Goal: Feedback & Contribution: Contribute content

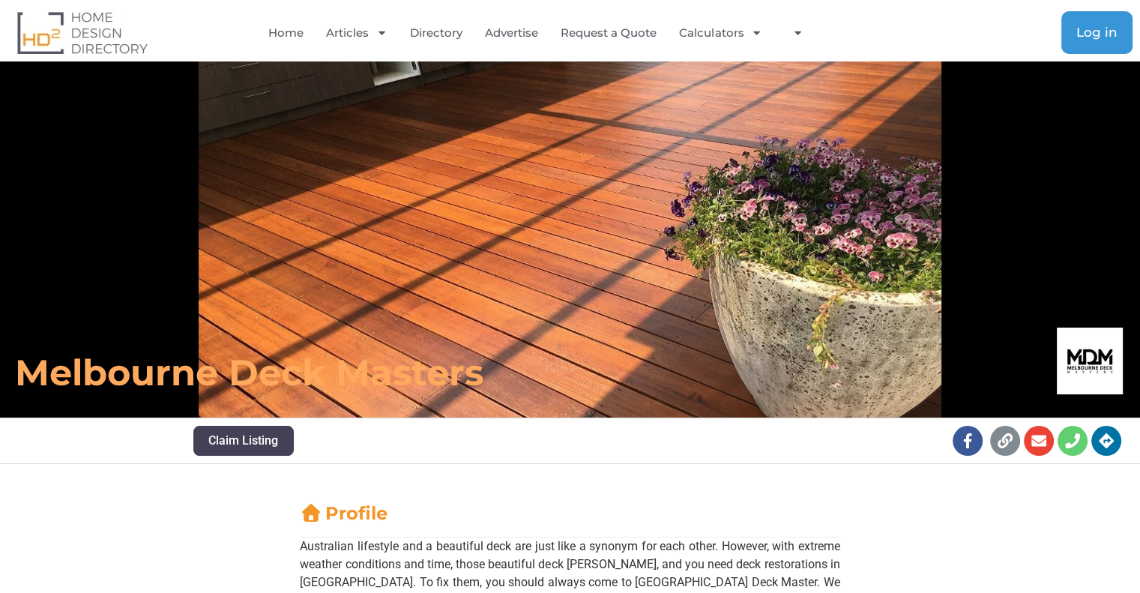
drag, startPoint x: 1099, startPoint y: 32, endPoint x: 1072, endPoint y: 21, distance: 29.2
click at [1099, 31] on span "Log in" at bounding box center [1097, 32] width 41 height 13
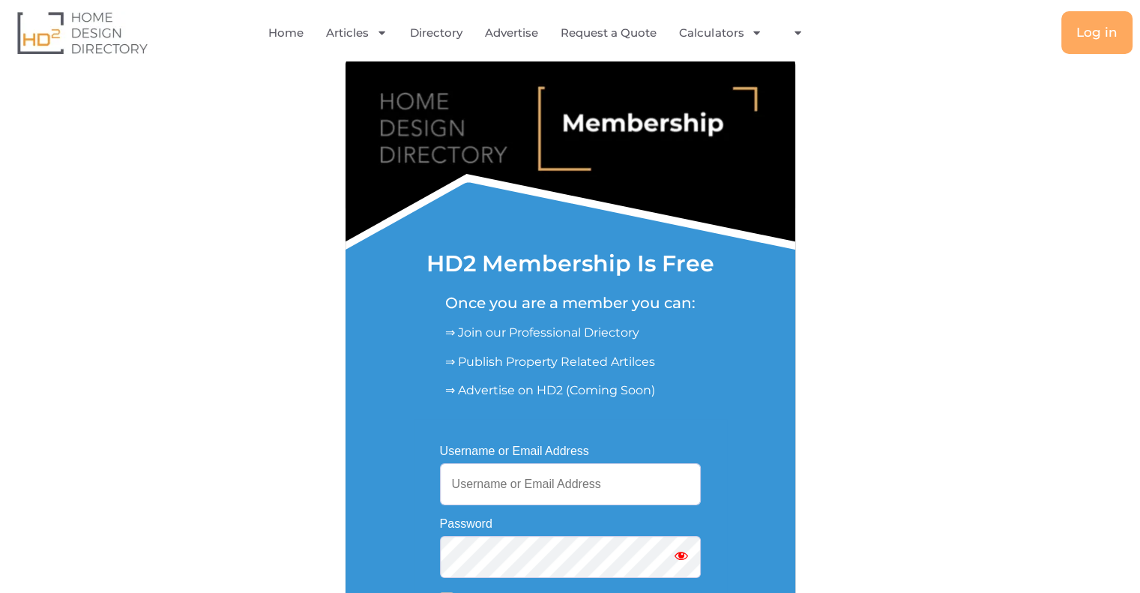
scroll to position [150, 0]
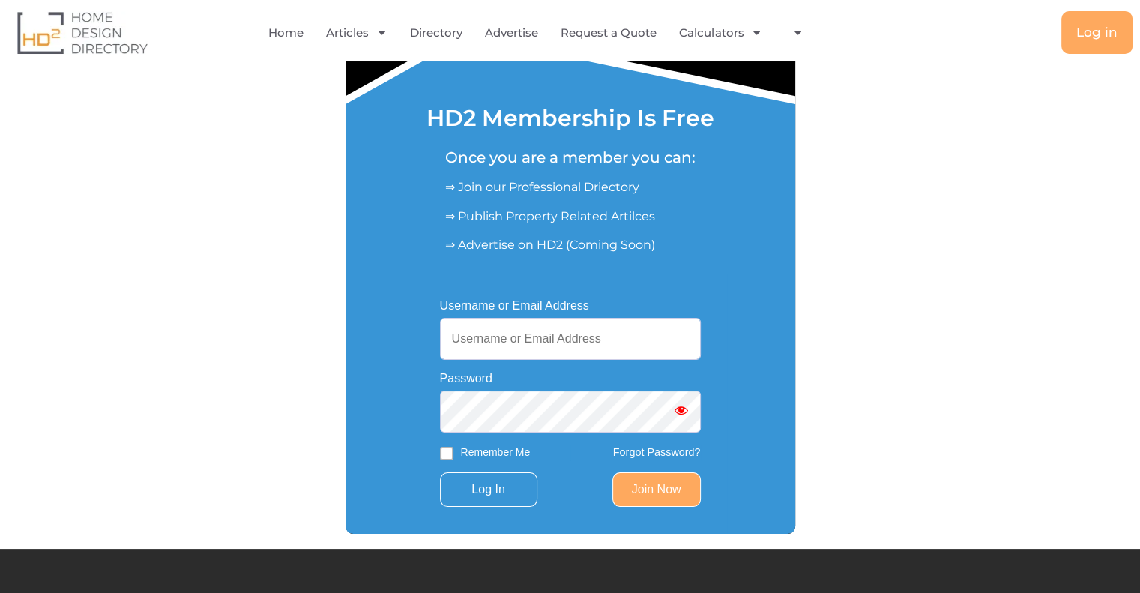
click at [642, 492] on link "Join Now" at bounding box center [657, 489] width 88 height 34
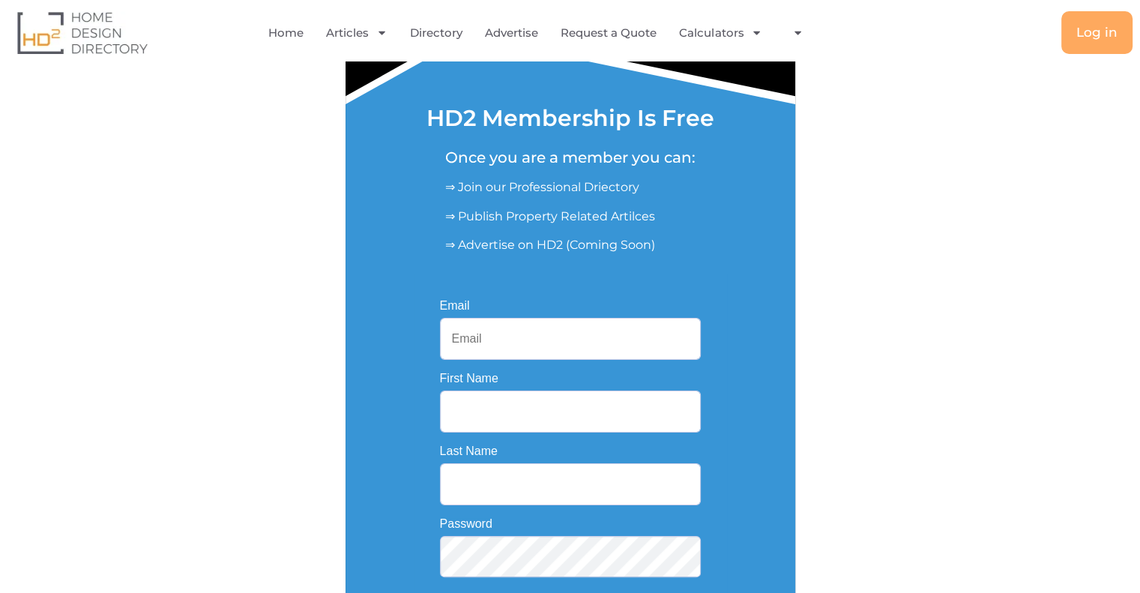
click at [514, 346] on input "Email" at bounding box center [570, 339] width 261 height 42
paste input "[EMAIL_ADDRESS][DOMAIN_NAME]"
drag, startPoint x: 475, startPoint y: 349, endPoint x: 793, endPoint y: 325, distance: 319.6
click at [793, 329] on div "Username or Email Address Password Remember Me Forgot Password? Log In Join Now…" at bounding box center [571, 468] width 450 height 391
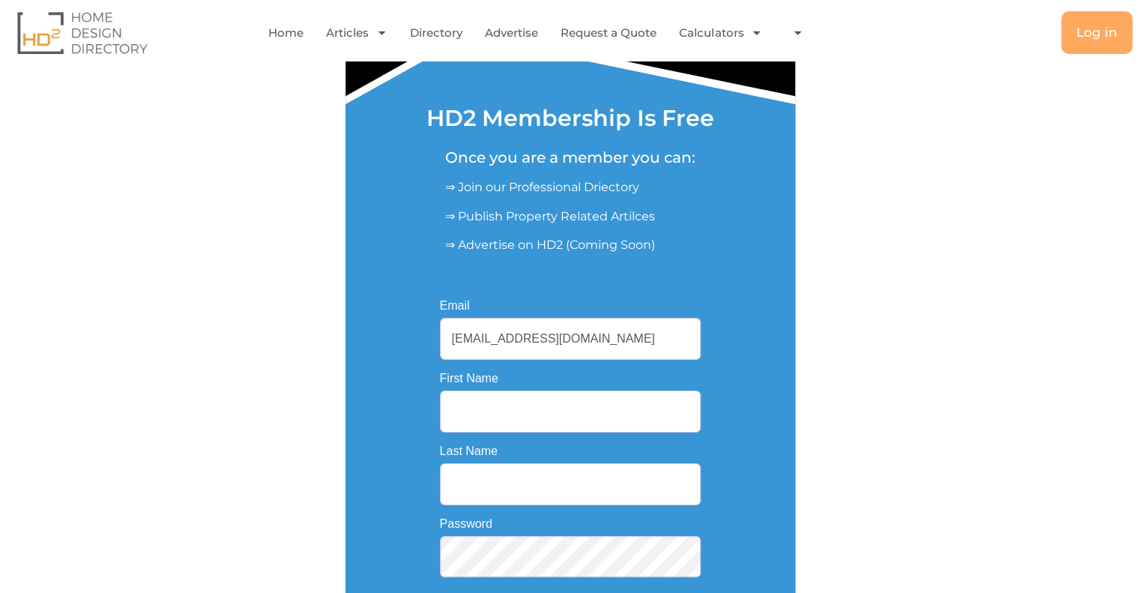
scroll to position [0, 0]
type input "[EMAIL_ADDRESS][DOMAIN_NAME]"
click at [481, 413] on input "First Name" at bounding box center [570, 412] width 261 height 42
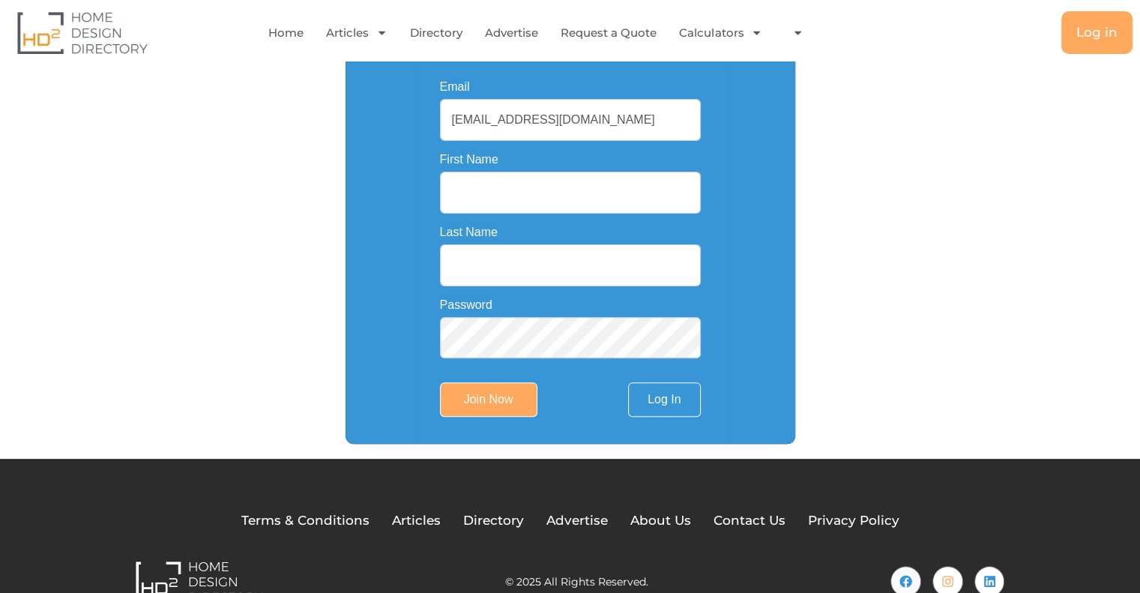
scroll to position [375, 0]
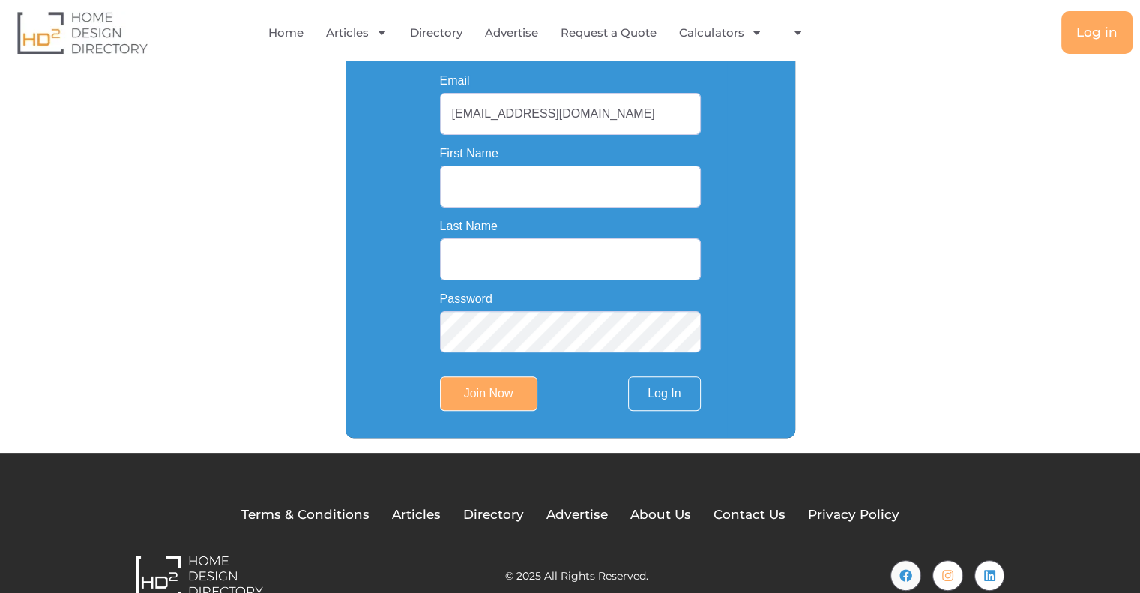
click at [497, 238] on div "Last Name" at bounding box center [570, 250] width 261 height 61
drag, startPoint x: 493, startPoint y: 113, endPoint x: 409, endPoint y: 119, distance: 84.2
click at [409, 119] on div "Username or Email Address Password Remember Me Forgot Password? Log In Join Now…" at bounding box center [571, 243] width 450 height 391
click at [469, 196] on input "First Name" at bounding box center [570, 187] width 261 height 42
paste input "superdeck"
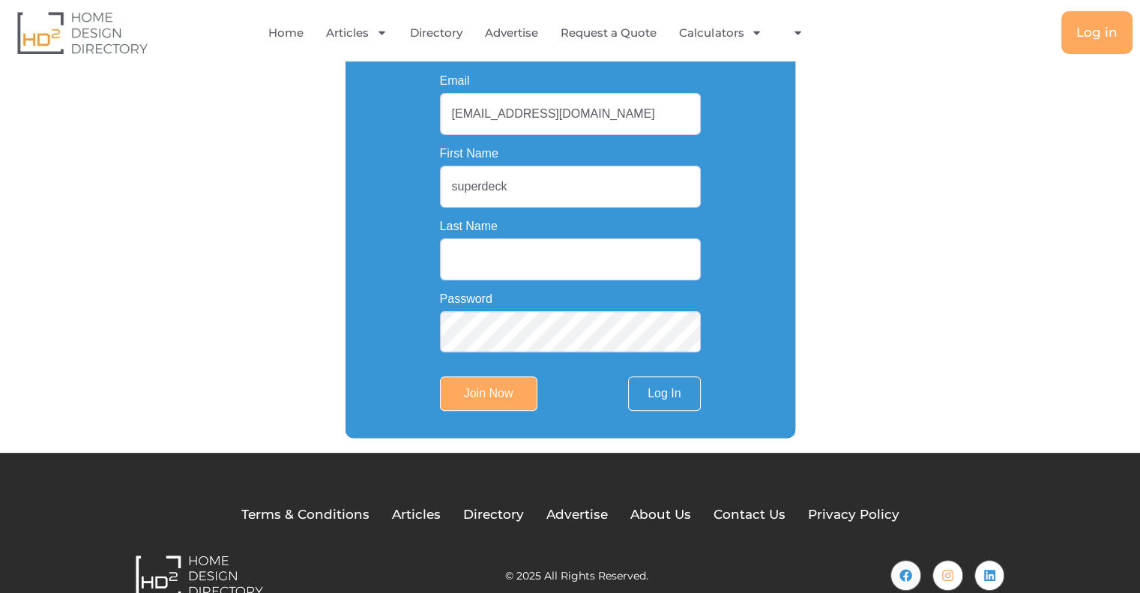
drag, startPoint x: 480, startPoint y: 187, endPoint x: 631, endPoint y: 183, distance: 150.8
click at [631, 183] on input "superdeck" at bounding box center [570, 187] width 261 height 42
type input "super"
click at [466, 257] on input "Last Name" at bounding box center [570, 259] width 261 height 42
paste input "deck"
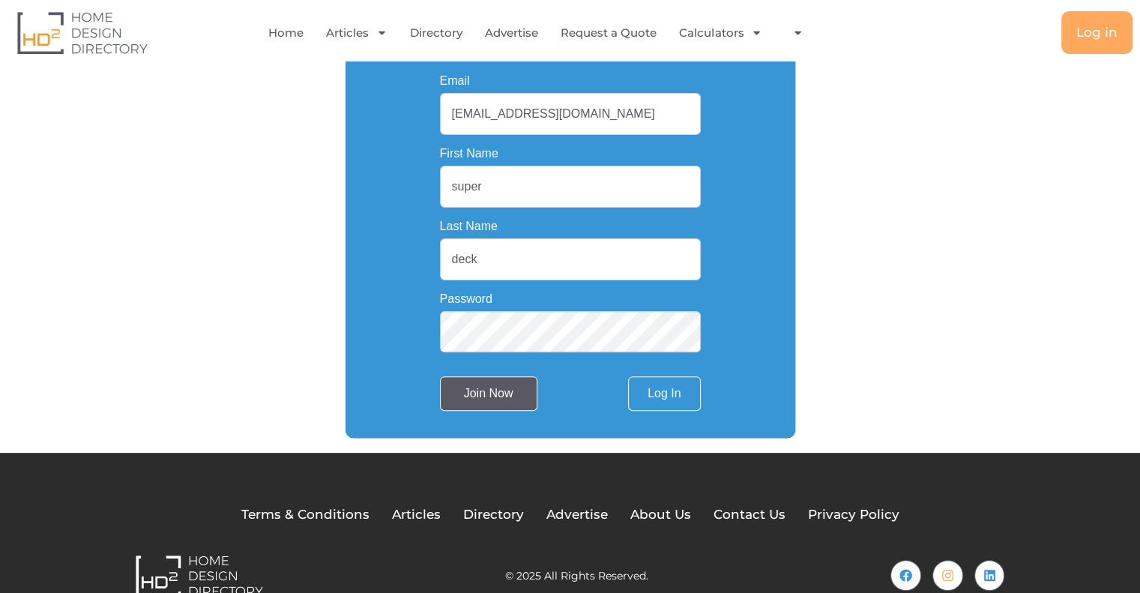
type input "deck"
click at [492, 392] on input "Join Now" at bounding box center [488, 393] width 97 height 34
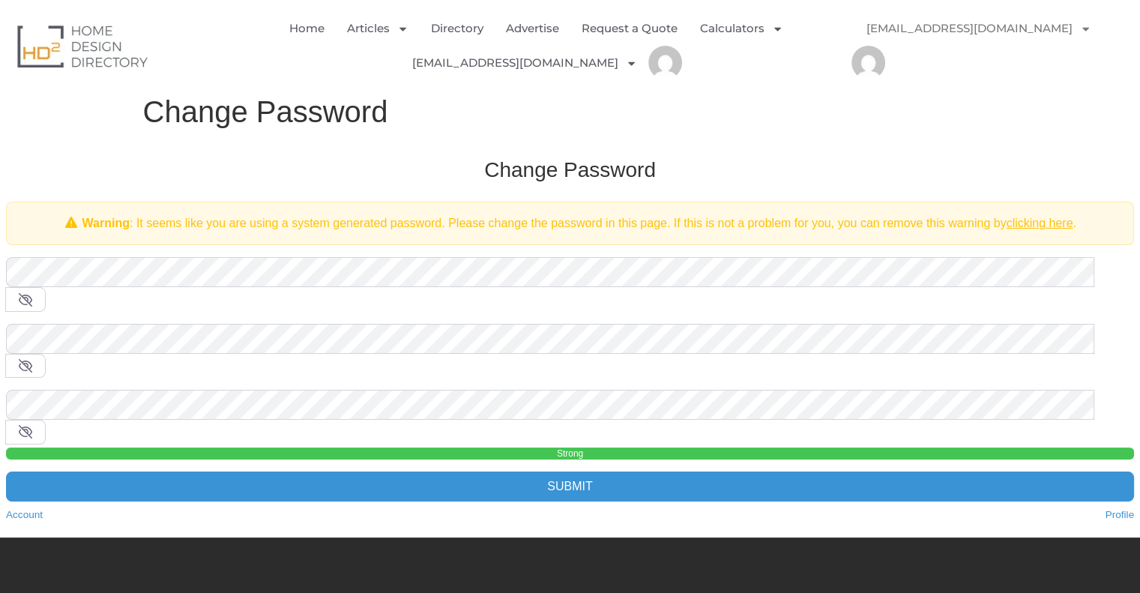
click at [507, 430] on div "Change Password Warning : It seems like you are using a system generated passwo…" at bounding box center [570, 340] width 1158 height 396
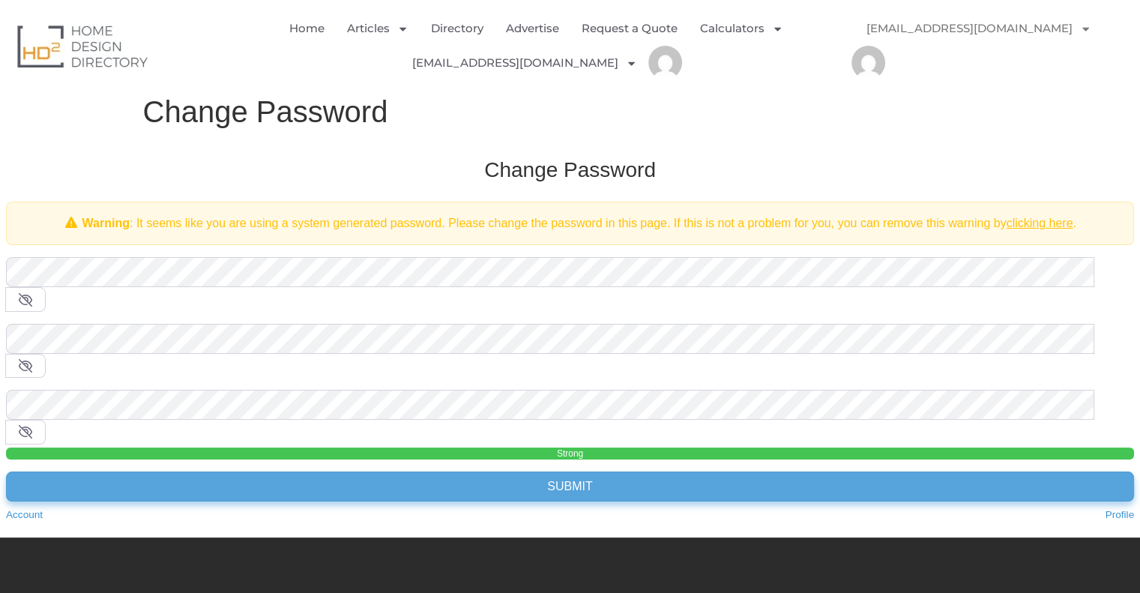
click at [512, 472] on input "Submit" at bounding box center [570, 487] width 1128 height 30
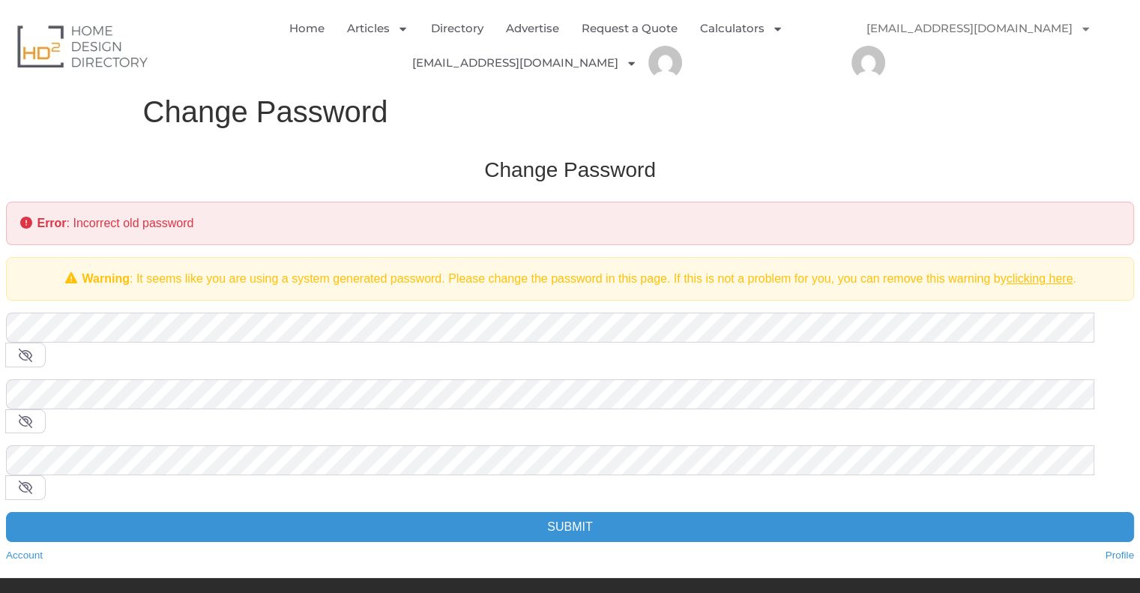
drag, startPoint x: 288, startPoint y: 160, endPoint x: 295, endPoint y: 155, distance: 8.7
click at [288, 160] on h3 "Change Password" at bounding box center [570, 170] width 1128 height 27
click at [1033, 31] on link "[EMAIL_ADDRESS][DOMAIN_NAME]" at bounding box center [979, 28] width 255 height 34
click at [985, 24] on link "superdeckmelb@gmail.com" at bounding box center [979, 28] width 255 height 34
click at [985, 24] on link "[EMAIL_ADDRESS][DOMAIN_NAME]" at bounding box center [979, 28] width 255 height 34
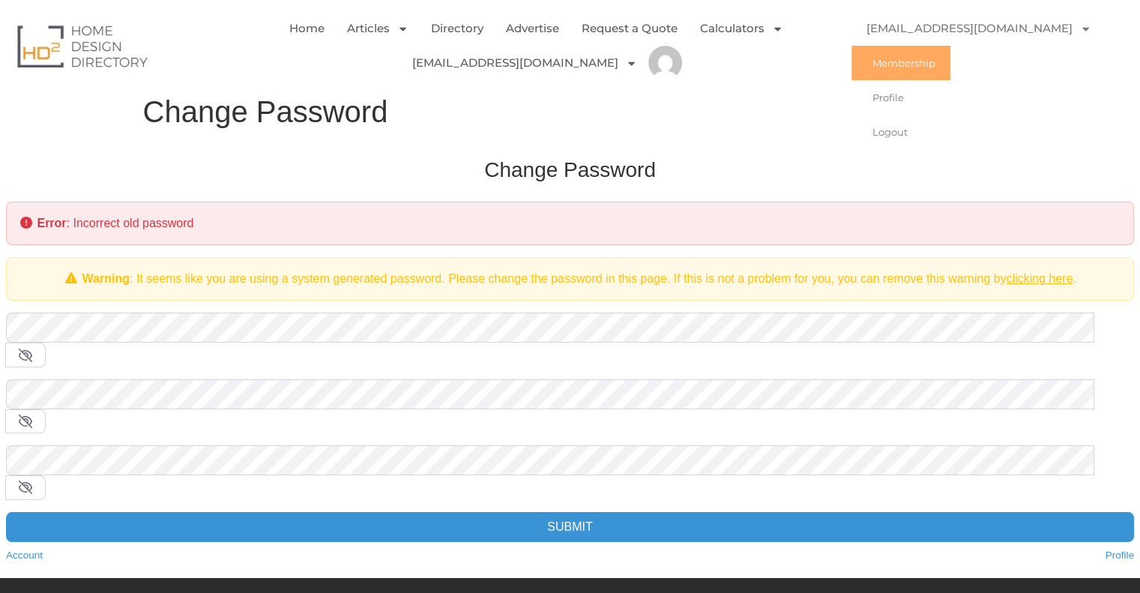
click at [942, 67] on link "Membership" at bounding box center [901, 63] width 99 height 34
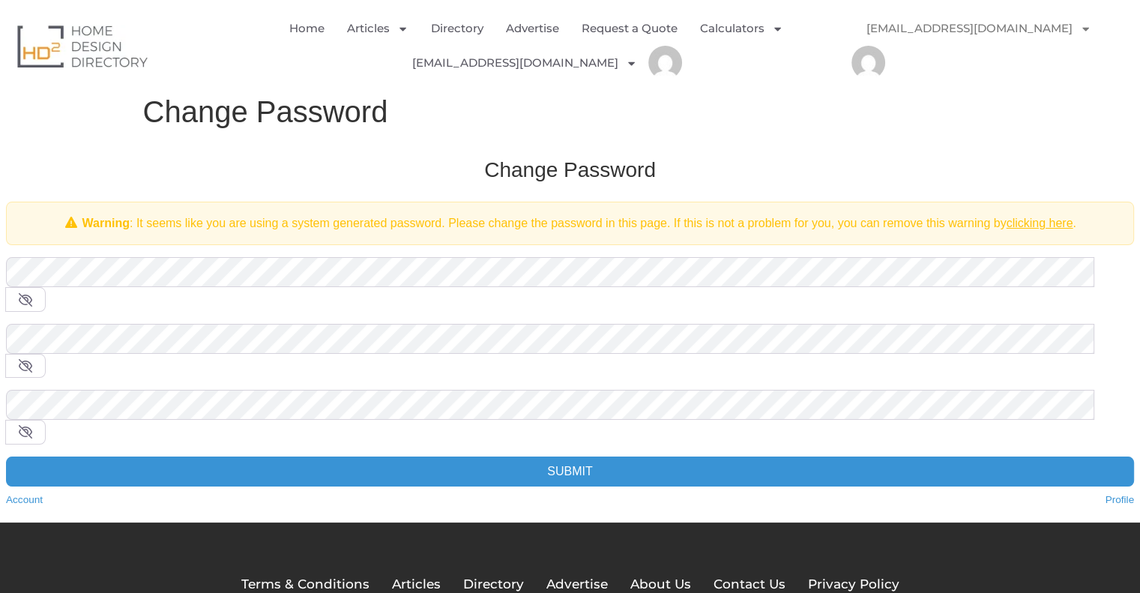
click at [197, 256] on div "Change Password Warning : It seems like you are using a system generated passwo…" at bounding box center [570, 332] width 1158 height 381
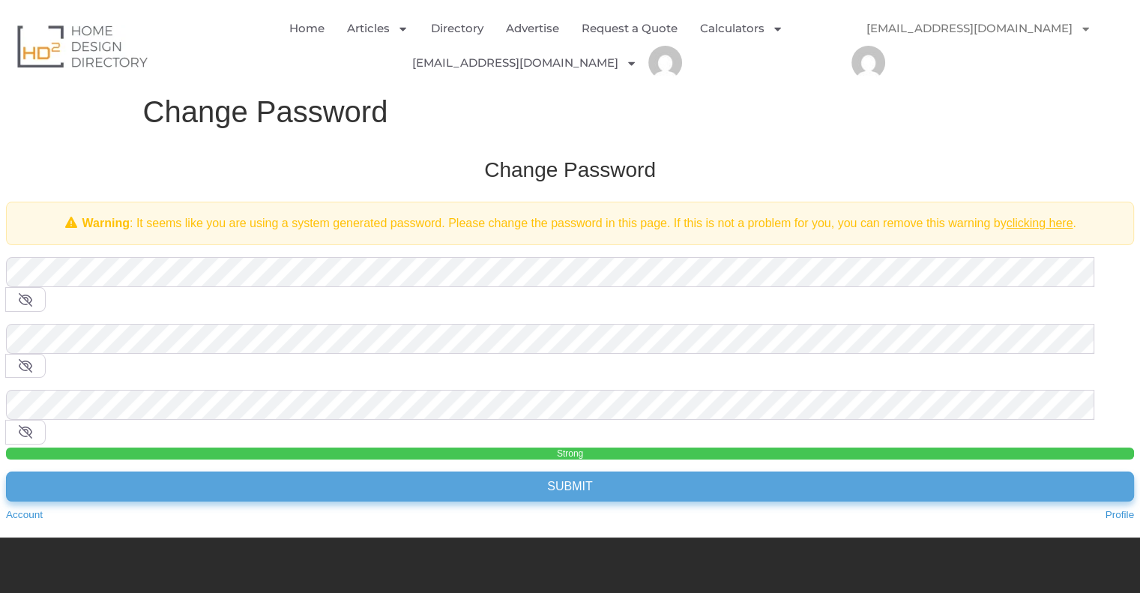
click at [371, 472] on input "Submit" at bounding box center [570, 487] width 1128 height 30
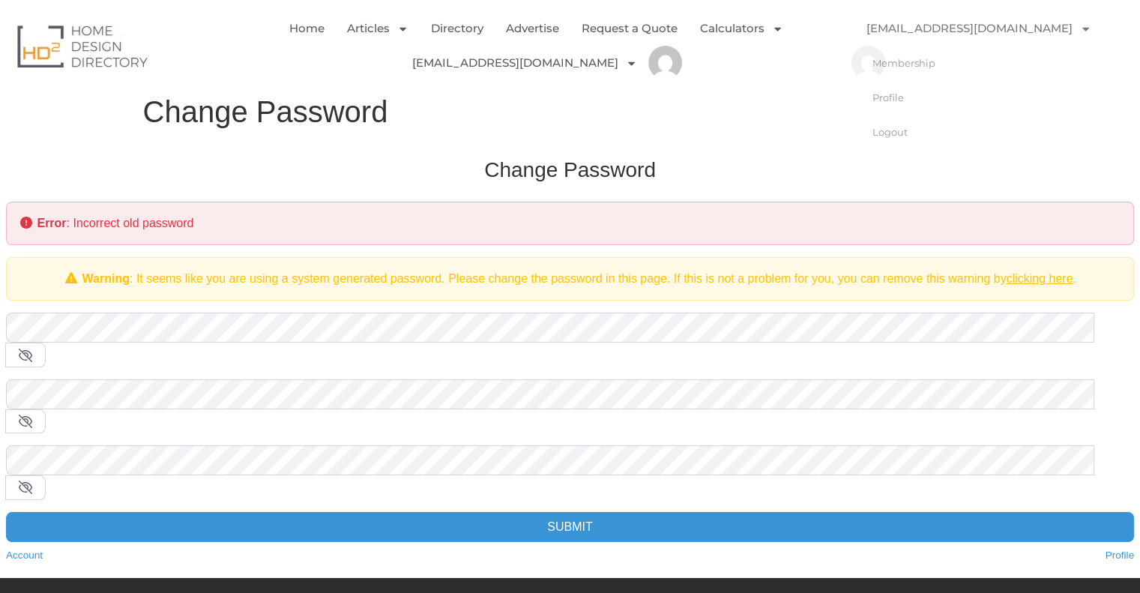
click at [620, 60] on li "[EMAIL_ADDRESS][DOMAIN_NAME] Account Profile Logout" at bounding box center [524, 63] width 247 height 34
click at [626, 62] on icon "Menu" at bounding box center [631, 63] width 11 height 11
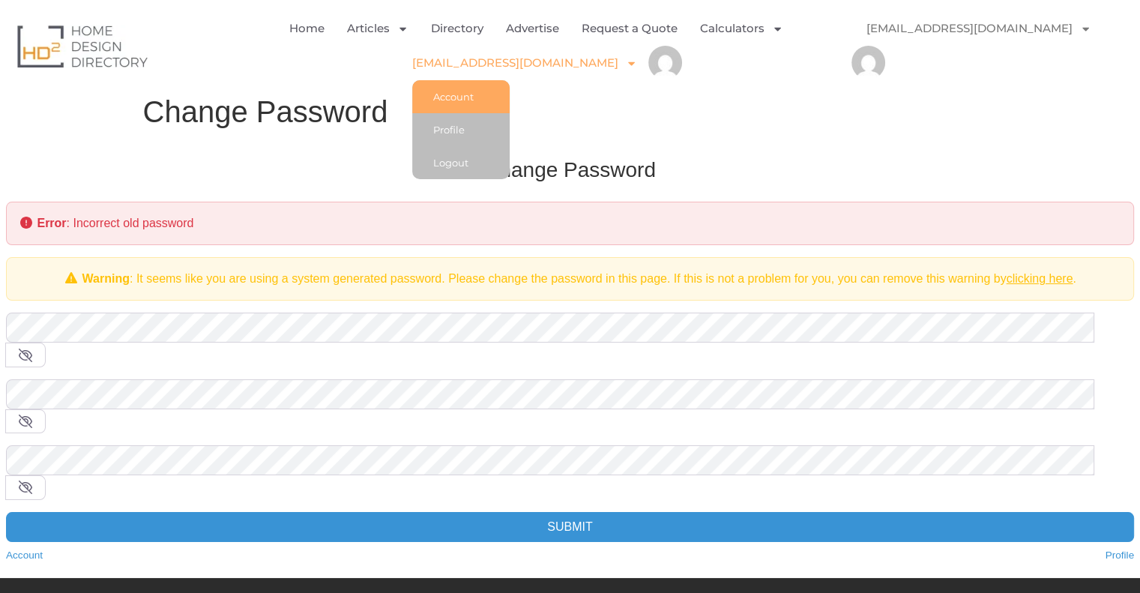
click at [493, 96] on link "Account" at bounding box center [460, 96] width 97 height 33
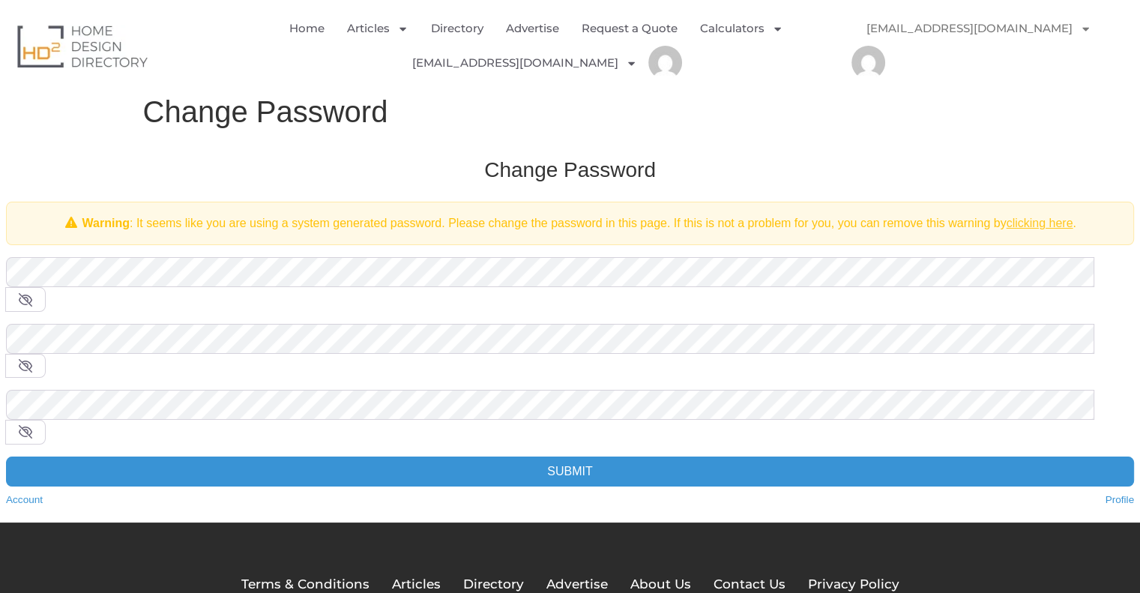
click at [1047, 224] on link "clicking here" at bounding box center [1039, 223] width 67 height 13
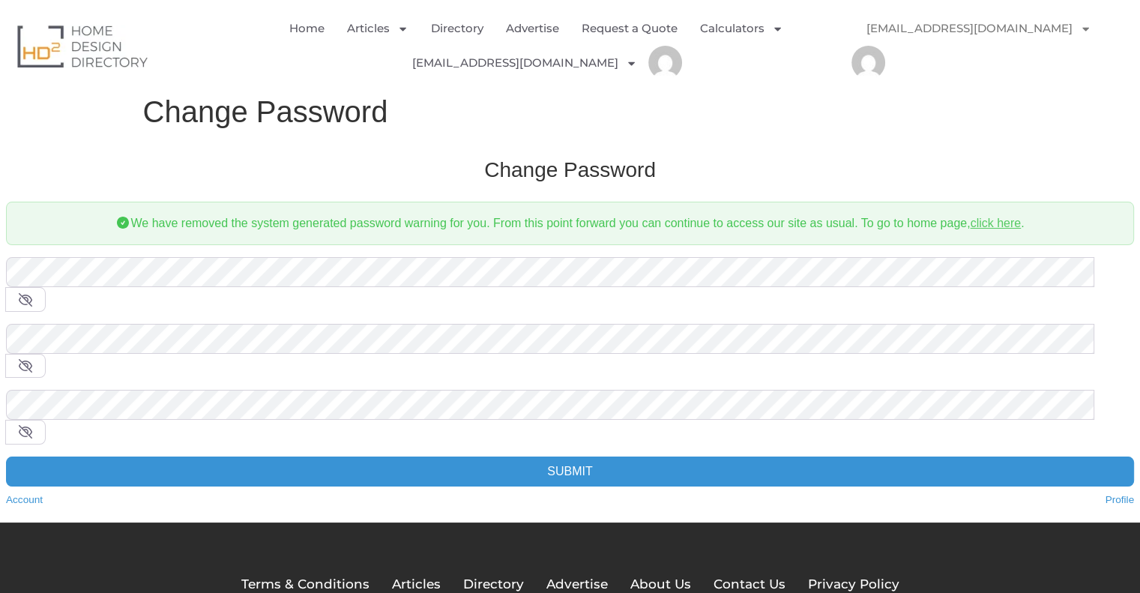
click at [981, 220] on link "click here" at bounding box center [995, 223] width 51 height 13
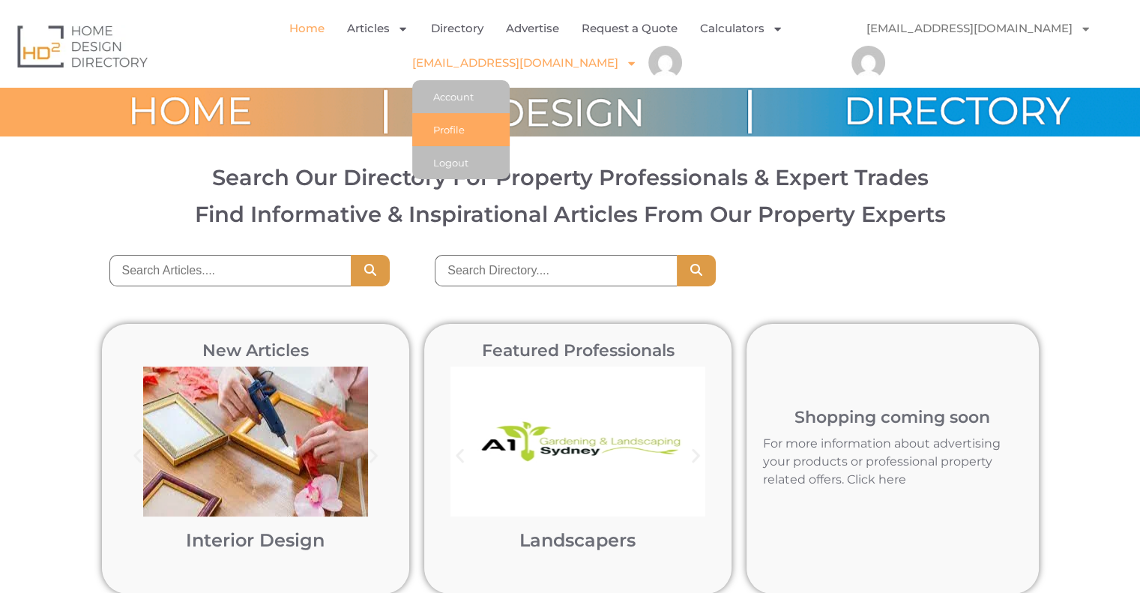
click at [473, 126] on link "Profile" at bounding box center [460, 129] width 97 height 33
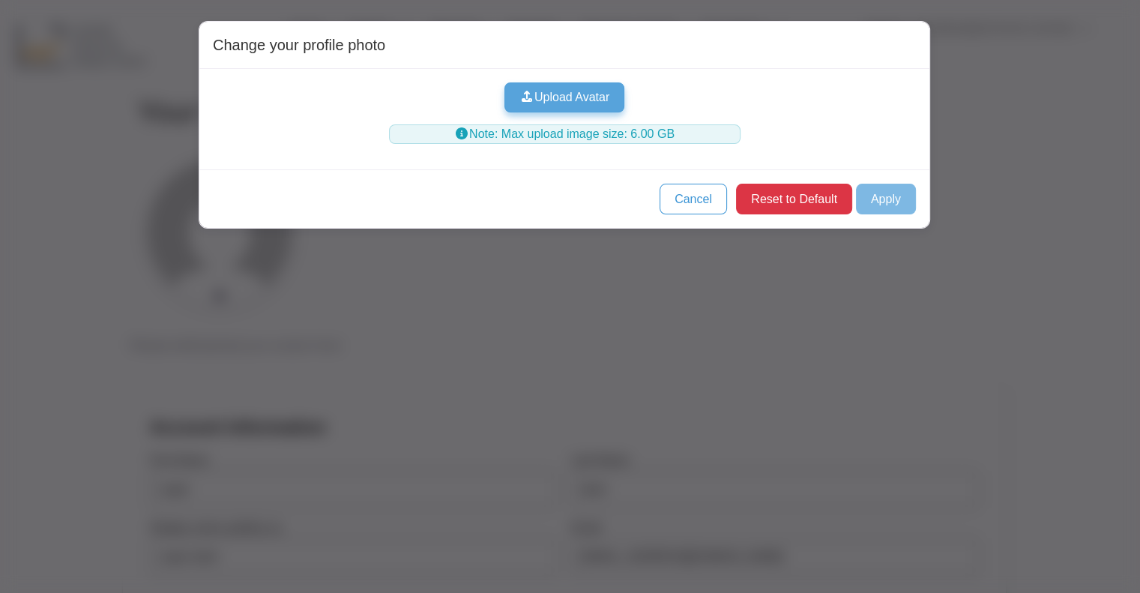
click at [609, 95] on button "Upload Avatar" at bounding box center [565, 97] width 121 height 30
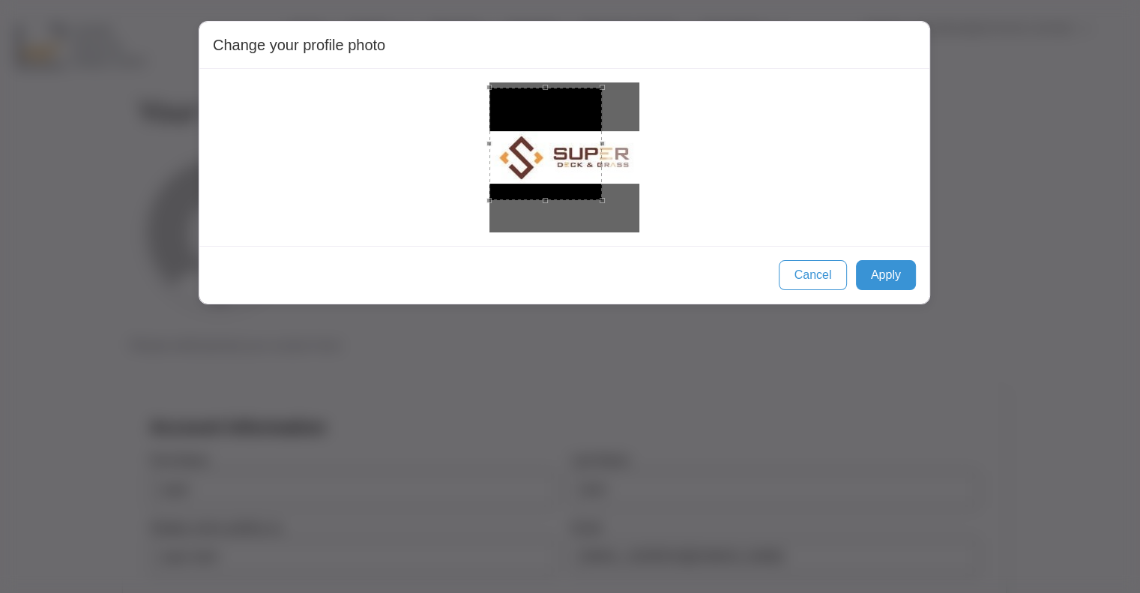
click at [578, 163] on div at bounding box center [546, 144] width 112 height 112
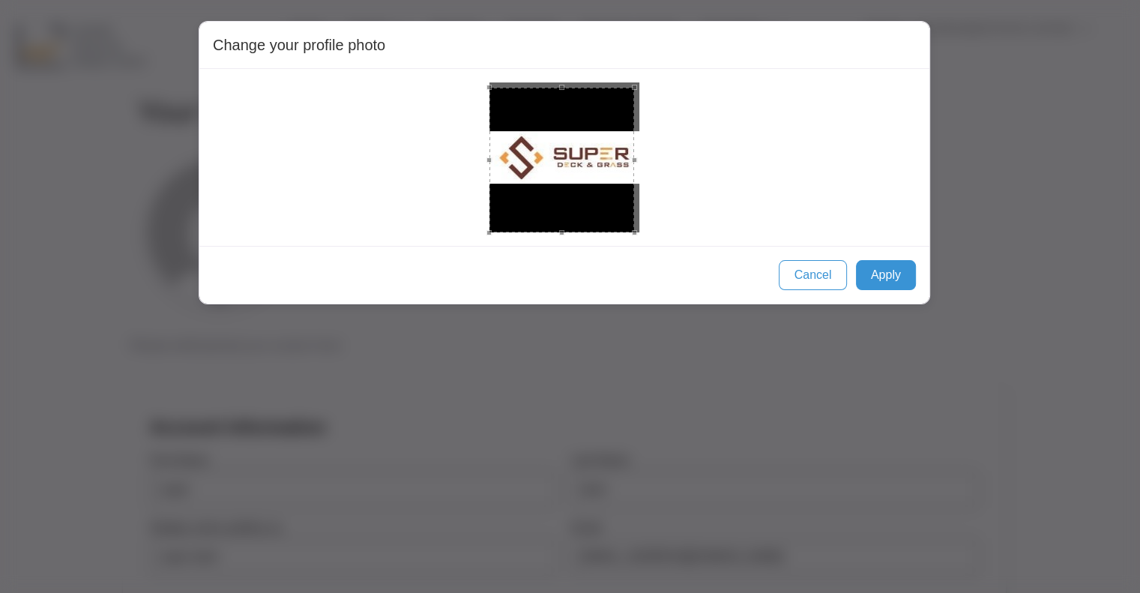
drag, startPoint x: 601, startPoint y: 197, endPoint x: 658, endPoint y: 236, distance: 69.7
click at [658, 239] on div at bounding box center [564, 157] width 730 height 177
click at [631, 188] on div at bounding box center [565, 160] width 145 height 145
click at [889, 273] on button "Apply" at bounding box center [886, 275] width 60 height 30
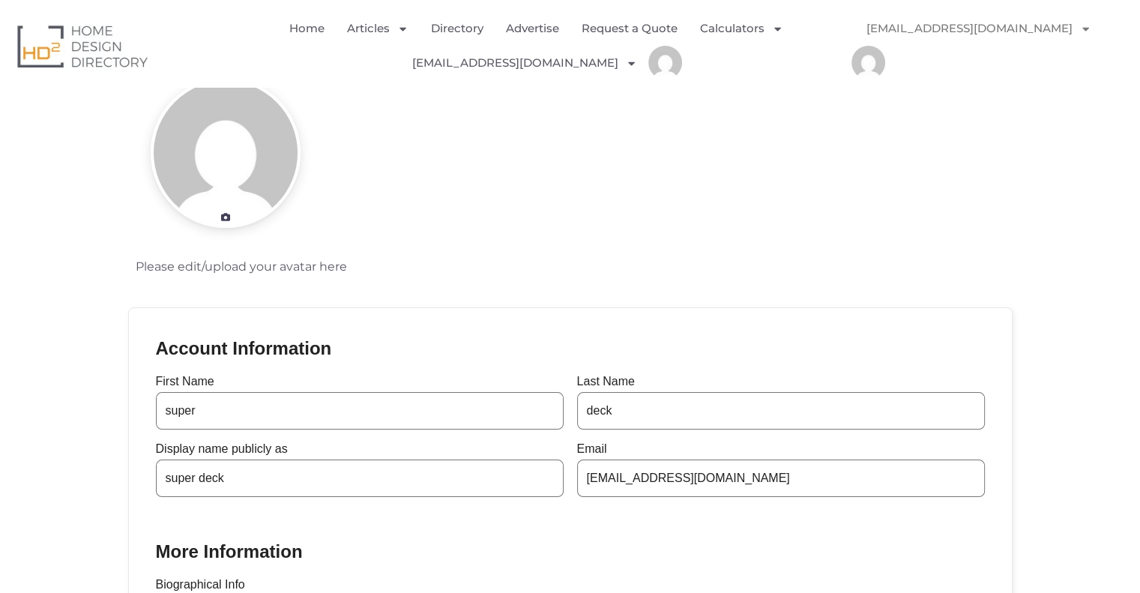
scroll to position [300, 0]
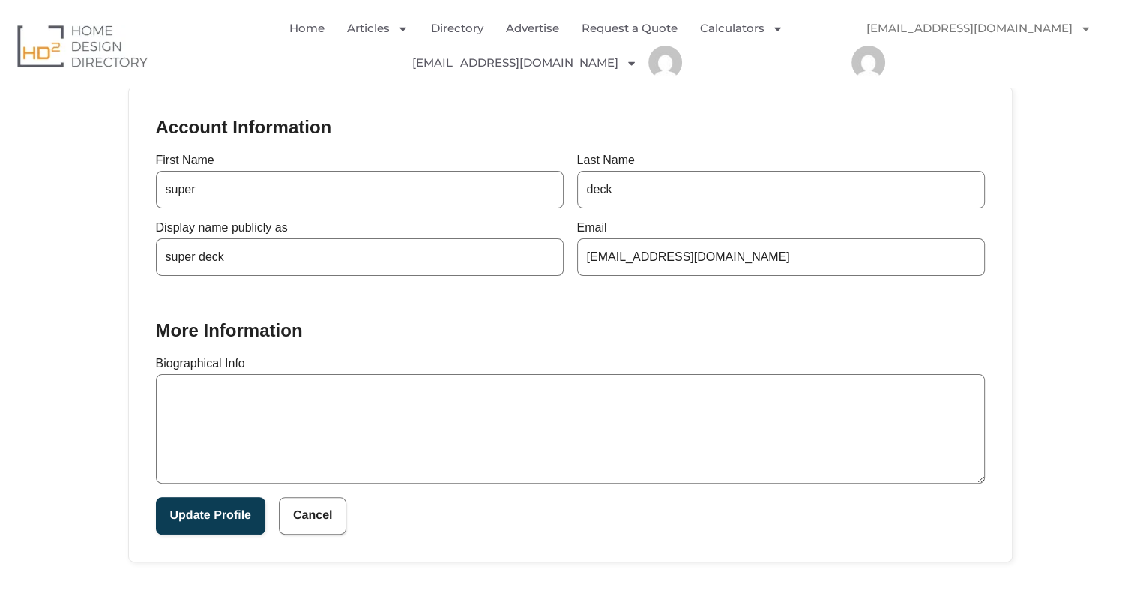
click at [295, 425] on textarea "Biographical Info" at bounding box center [570, 428] width 829 height 109
paste textarea "Leading Melbourne Supplier of Composite Deck"
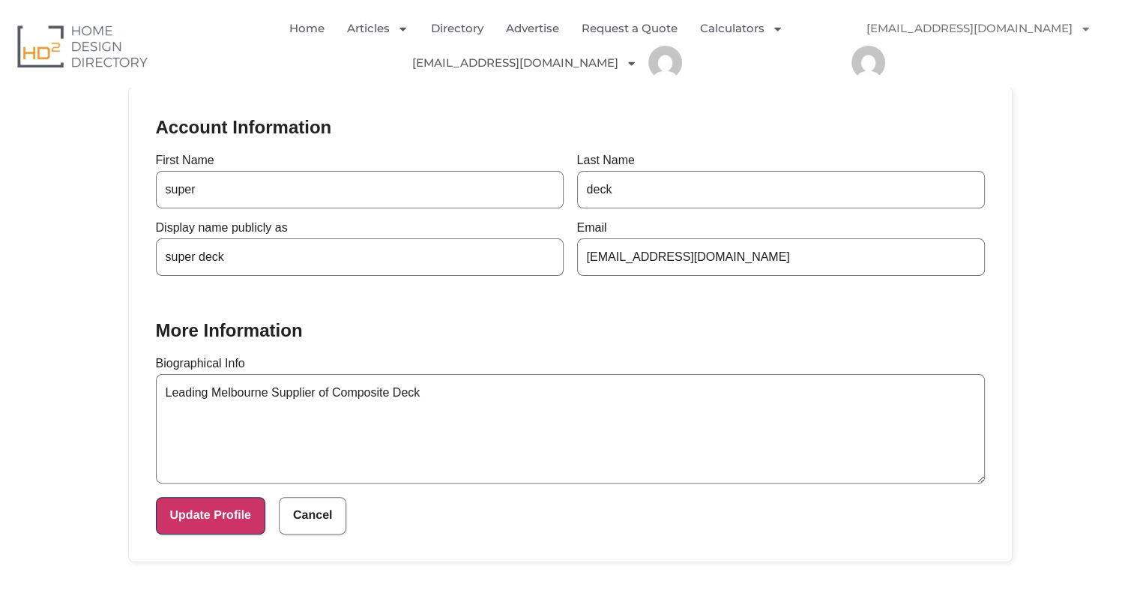
type textarea "Leading Melbourne Supplier of Composite Deck"
click at [196, 517] on button "Update Profile" at bounding box center [210, 515] width 109 height 37
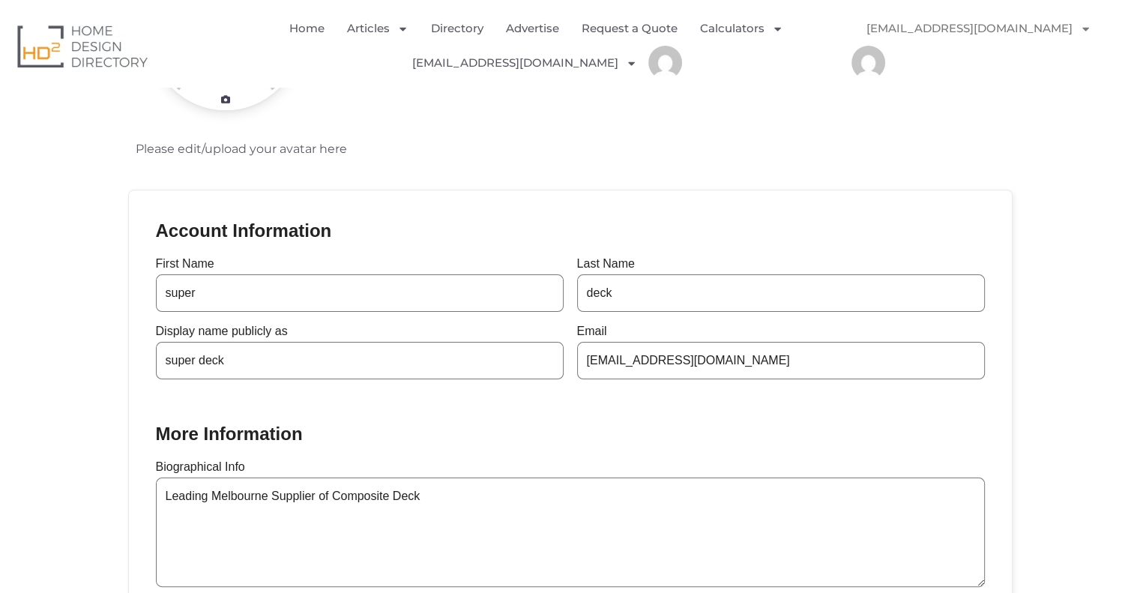
scroll to position [75, 0]
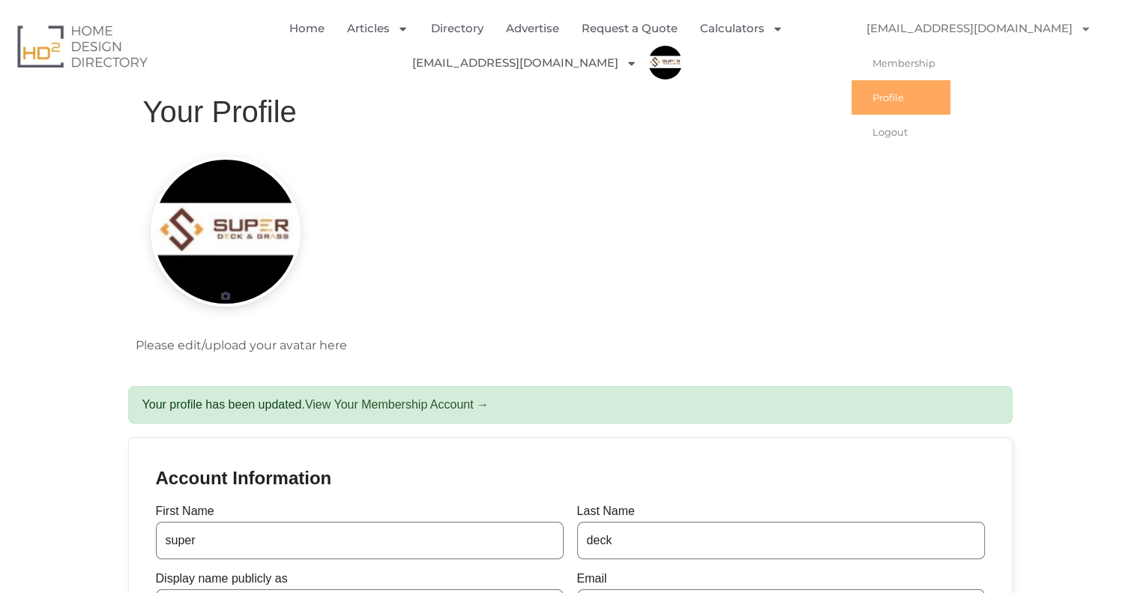
click at [1038, 32] on link "[EMAIL_ADDRESS][DOMAIN_NAME]" at bounding box center [979, 28] width 255 height 34
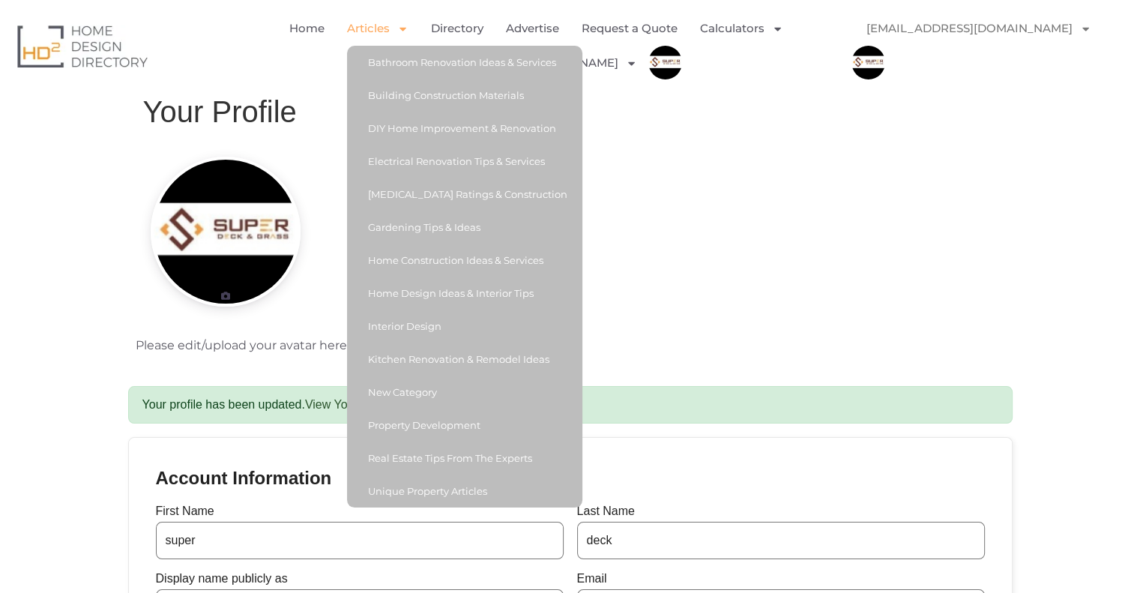
click at [372, 28] on link "Articles" at bounding box center [377, 28] width 61 height 34
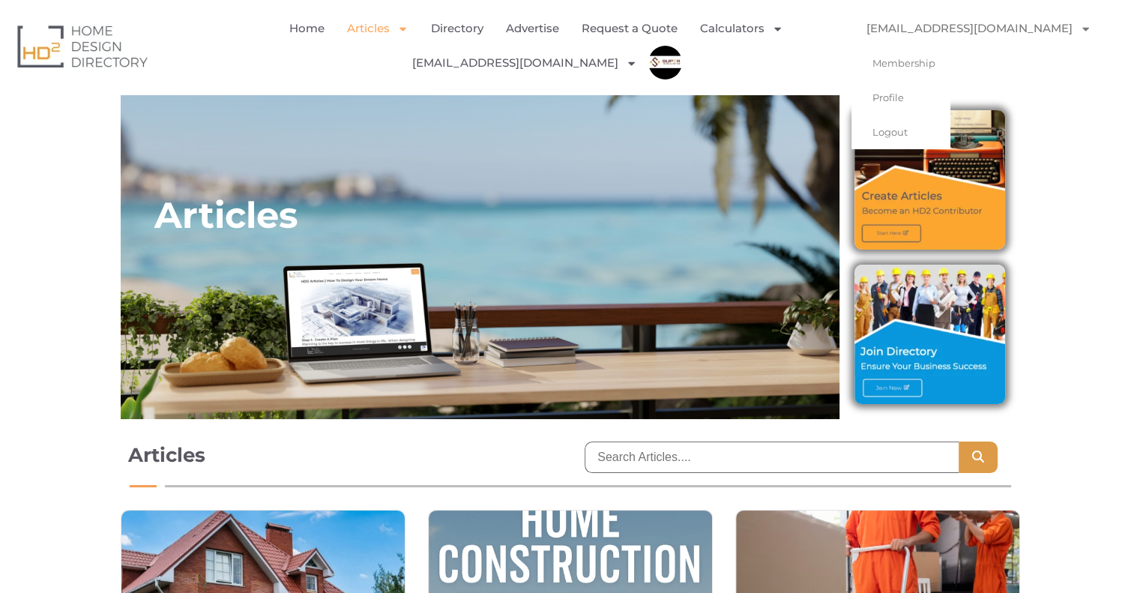
click at [884, 388] on img at bounding box center [930, 334] width 150 height 139
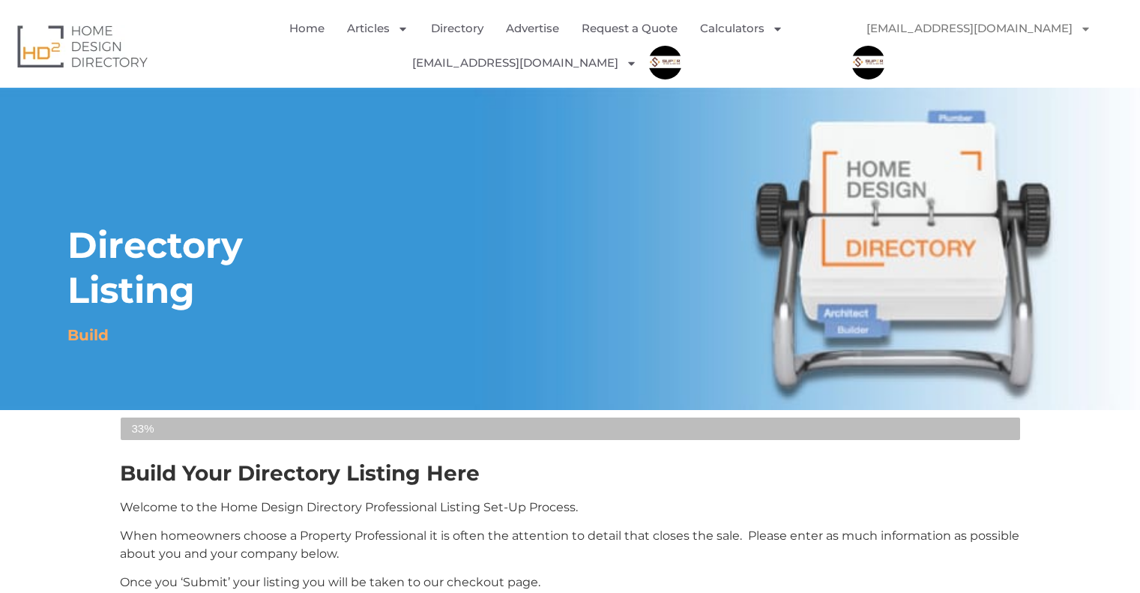
select select "Select Category"
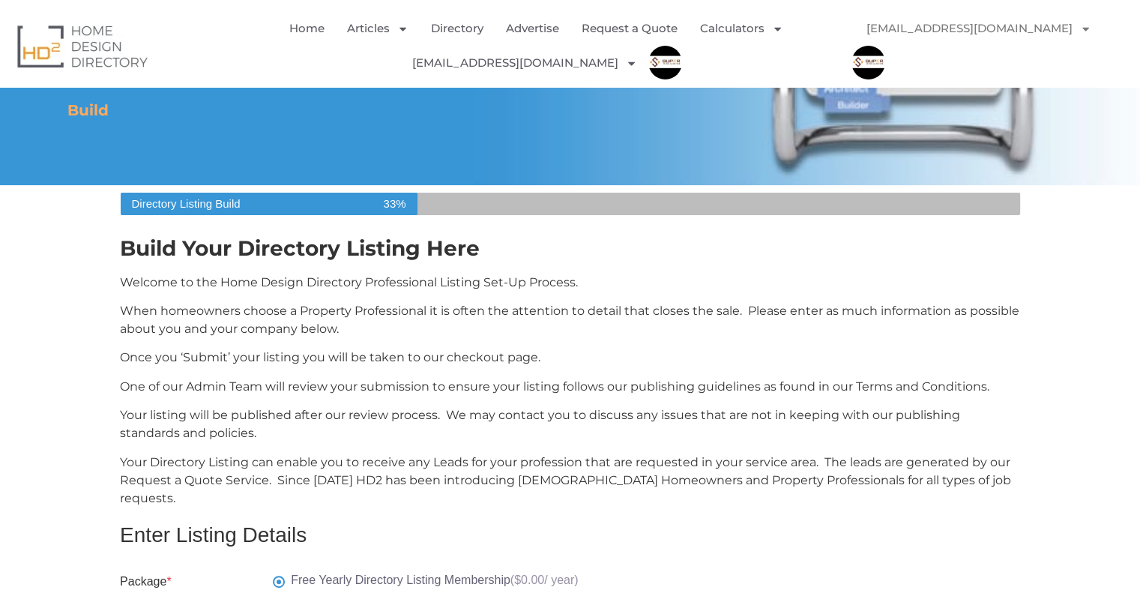
scroll to position [653, 0]
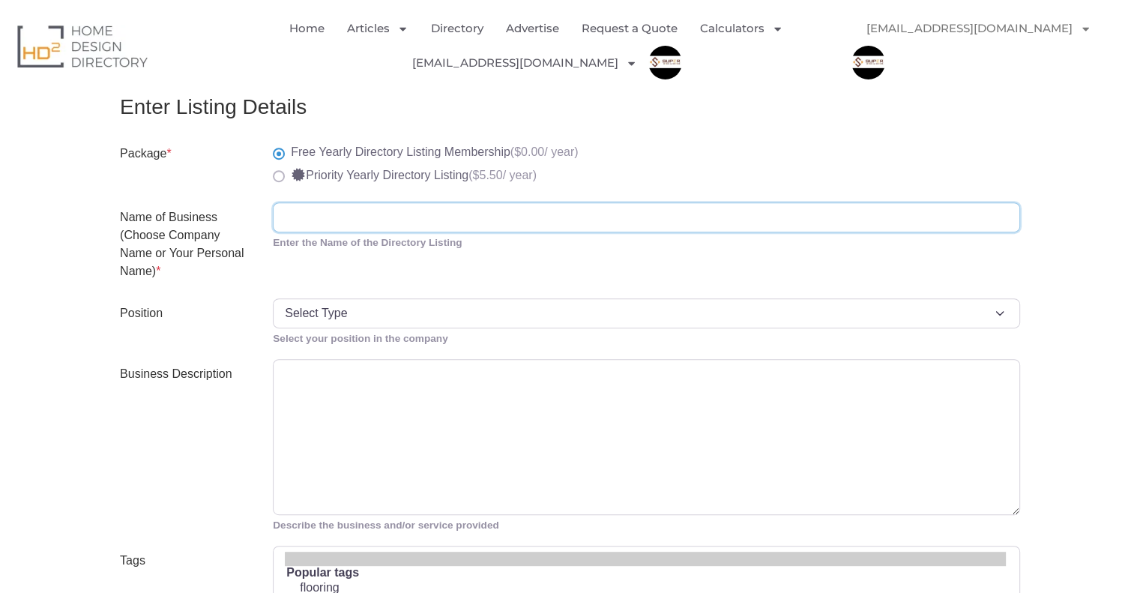
click at [332, 202] on input "Name of Business (Choose Company Name or Your Personal Name) *" at bounding box center [647, 217] width 748 height 30
click at [341, 202] on input "Name of Business (Choose Company Name or Your Personal Name) *" at bounding box center [647, 217] width 748 height 30
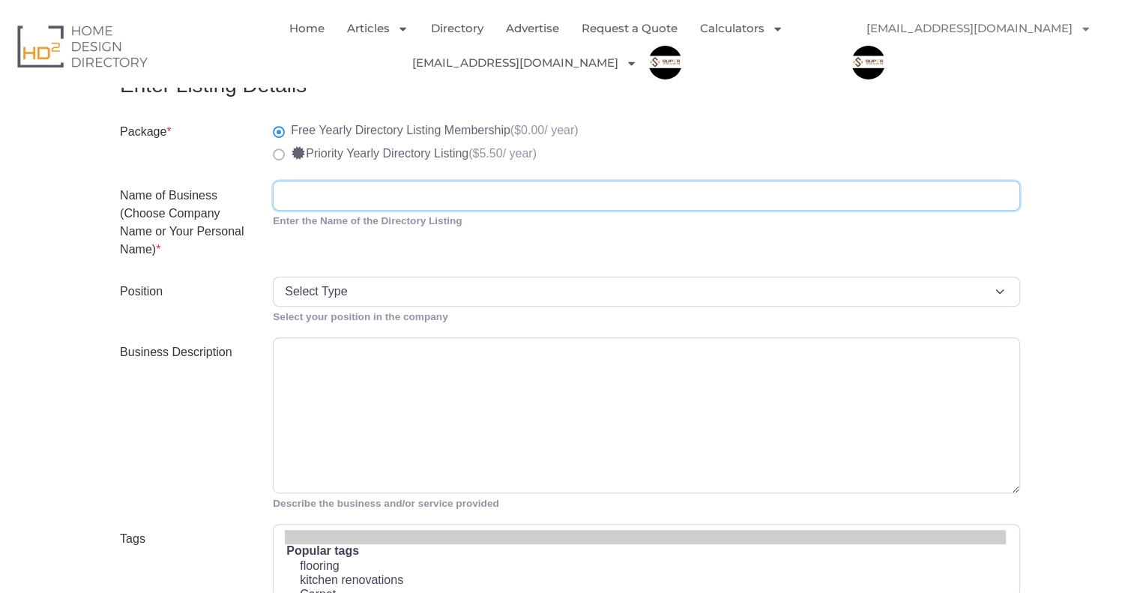
scroll to position [0, 0]
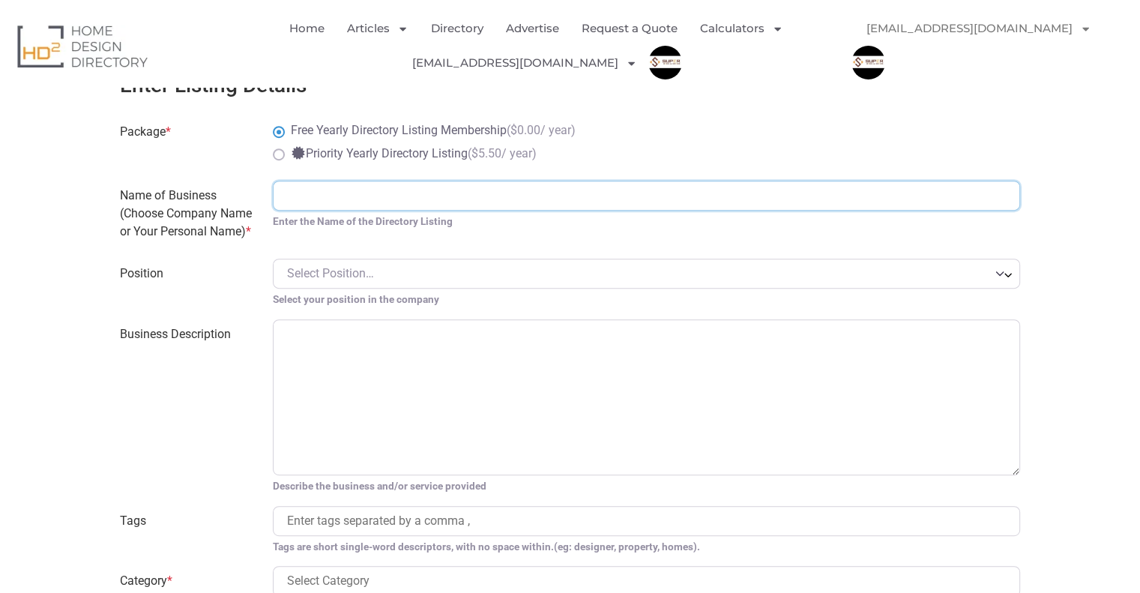
paste input "Superdeck - Composite Decking [GEOGRAPHIC_DATA]"
drag, startPoint x: 552, startPoint y: 188, endPoint x: 0, endPoint y: 243, distance: 554.6
type input "Superdeck - Composite Decking [GEOGRAPHIC_DATA]"
click at [293, 266] on span "Select Position…" at bounding box center [330, 273] width 87 height 14
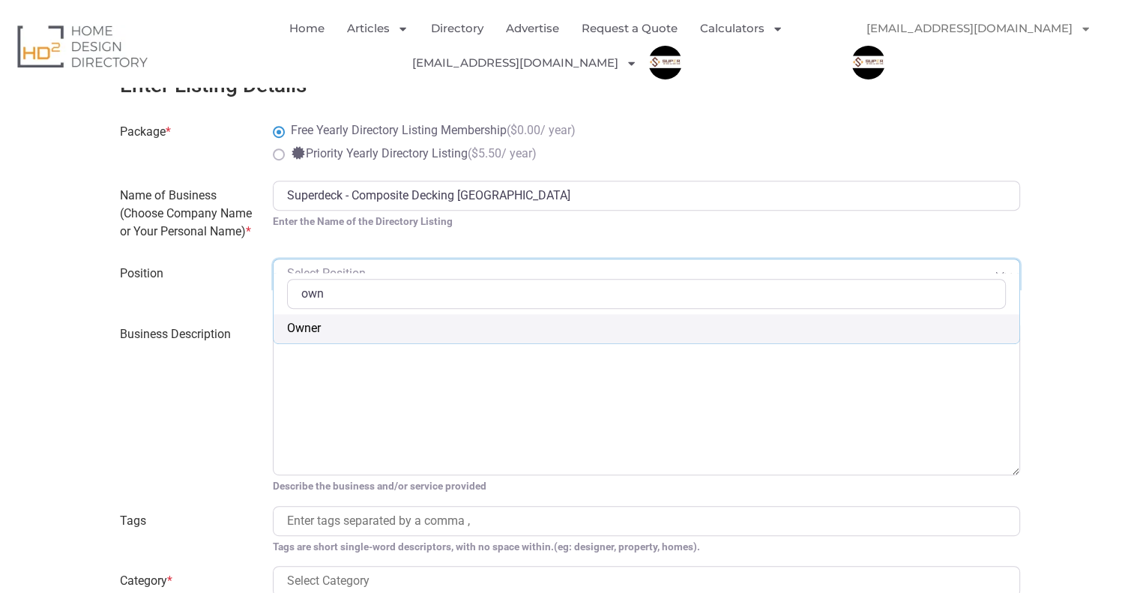
type input "own"
select select "Owner"
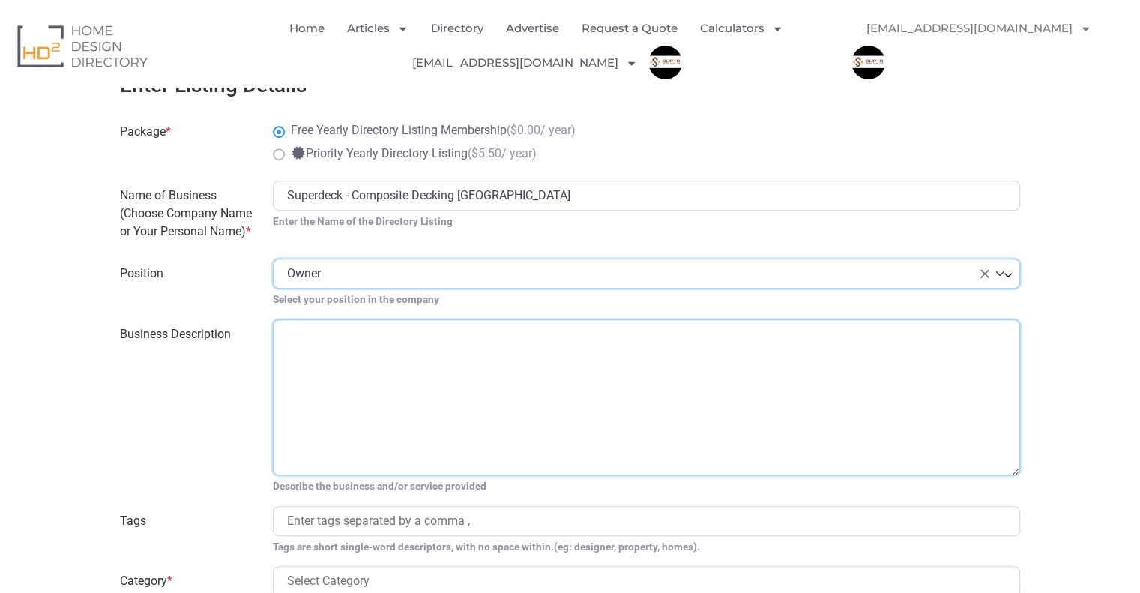
click at [324, 370] on textarea "Business Description" at bounding box center [647, 397] width 748 height 156
paste textarea "[URL][DOMAIN_NAME]"
type textarea "[URL][DOMAIN_NAME]"
paste textarea "To the builders, landscapers and homeowners who are seeking a best value soluti…"
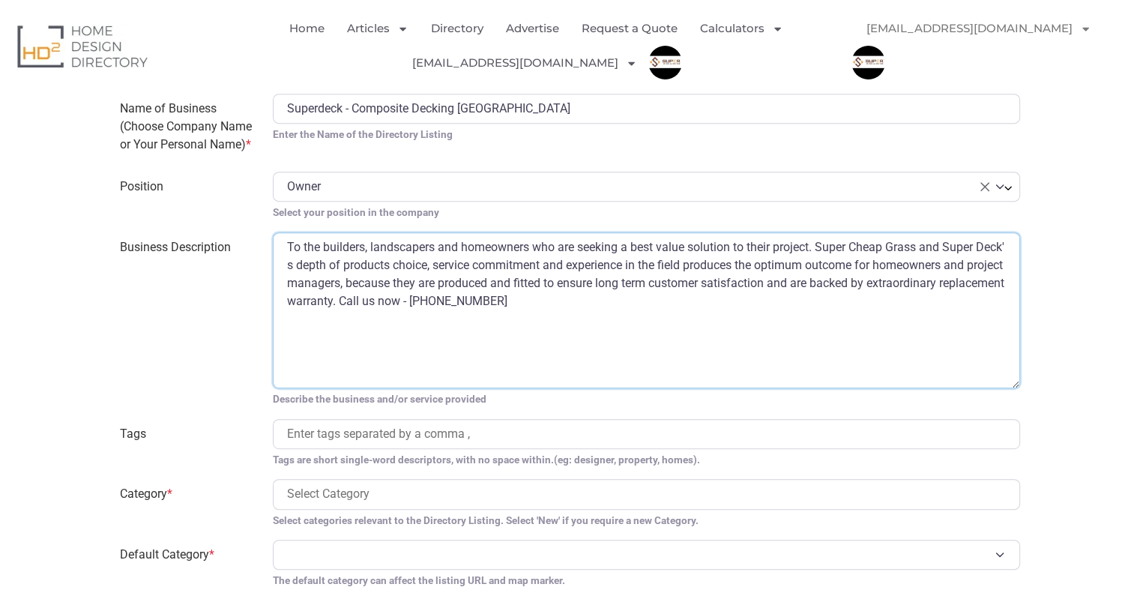
scroll to position [825, 0]
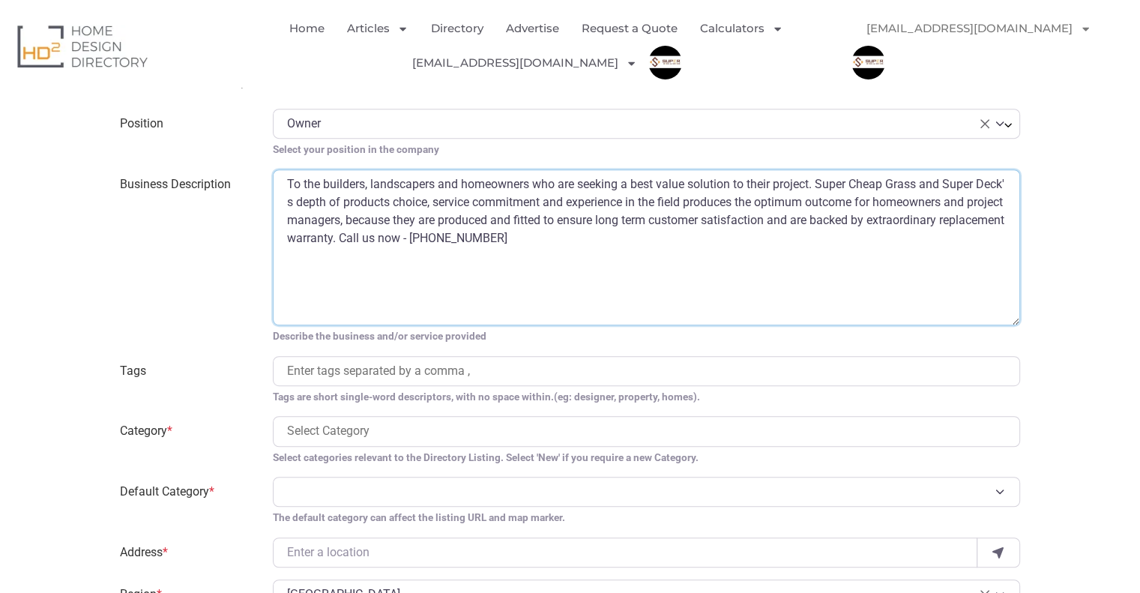
type textarea "To the builders, landscapers and homeowners who are seeking a best value soluti…"
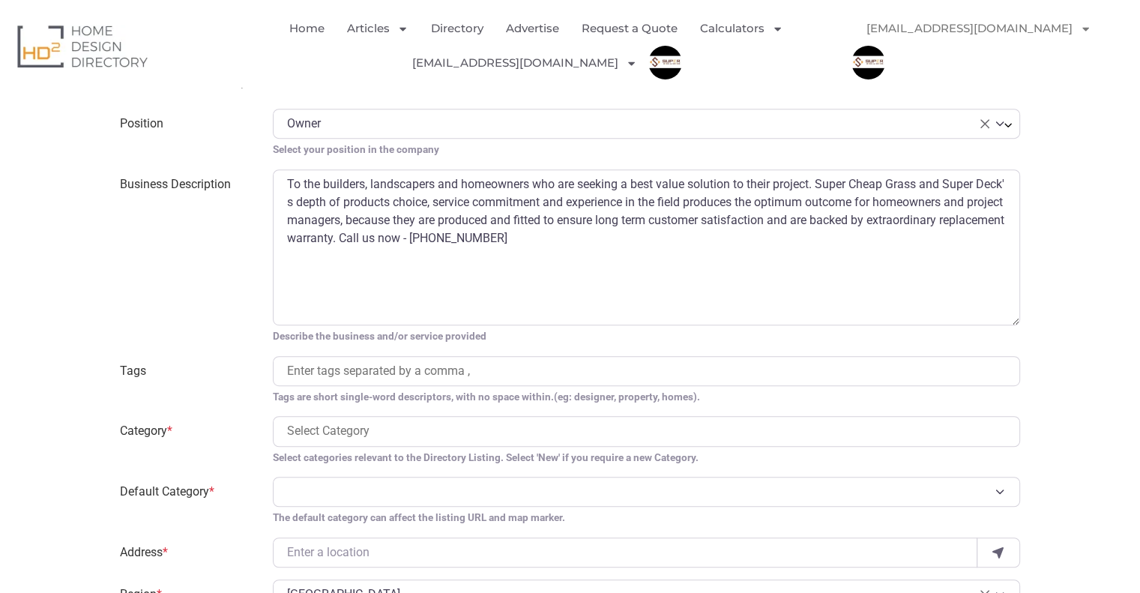
click at [384, 362] on input "search" at bounding box center [646, 371] width 719 height 18
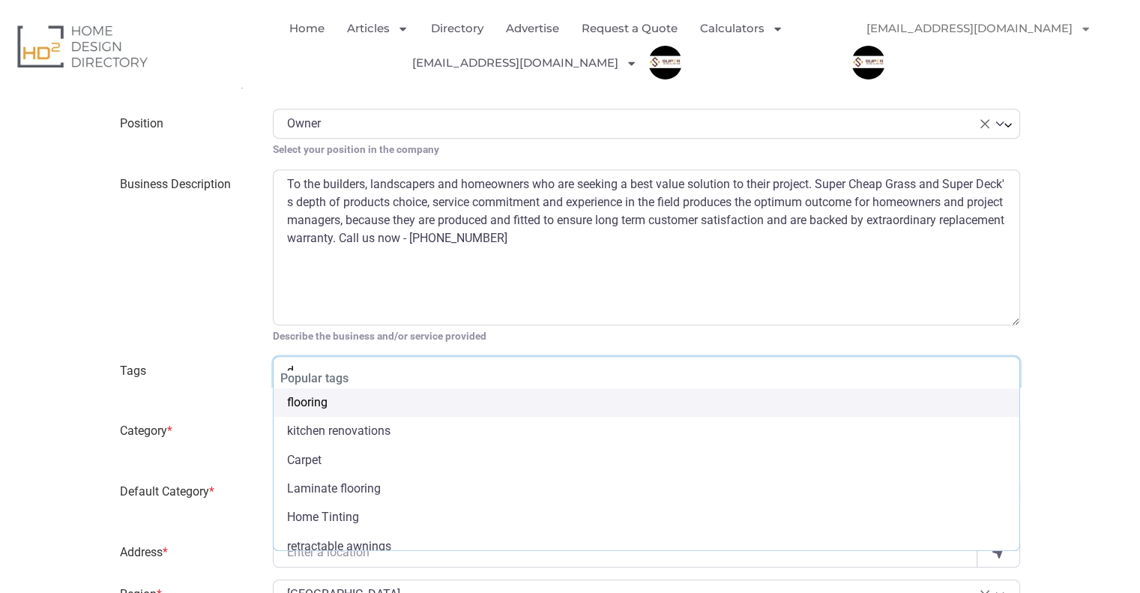
type input "de"
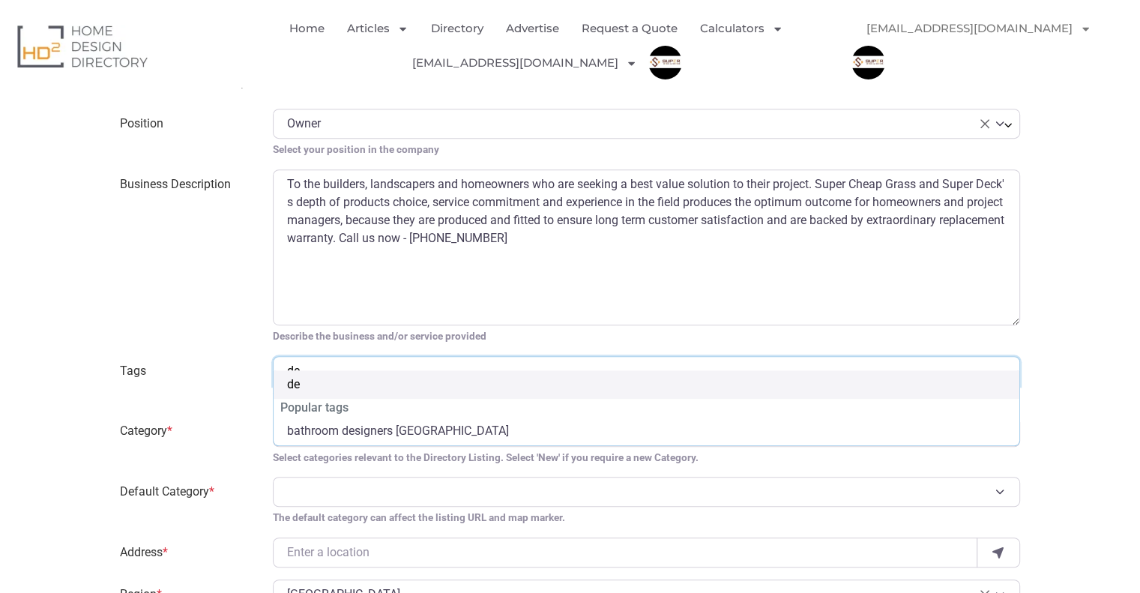
type input "dec"
type input "deck"
type input "deck b"
type input "deck bu"
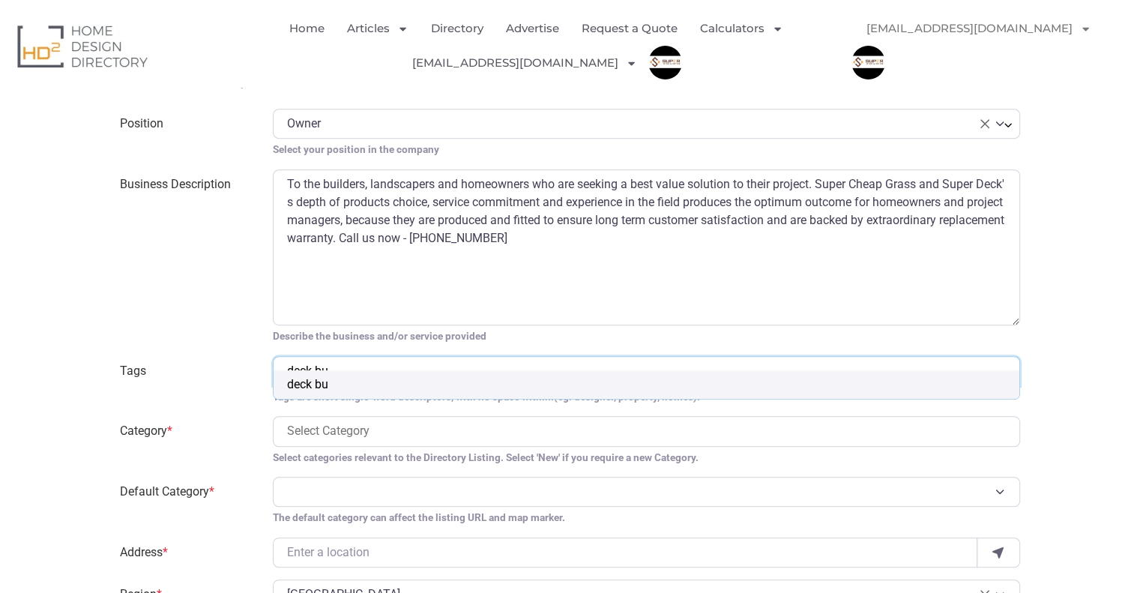
type input "deck [PERSON_NAME]"
type input "deck buil"
type input "deck build"
type input "deck builder"
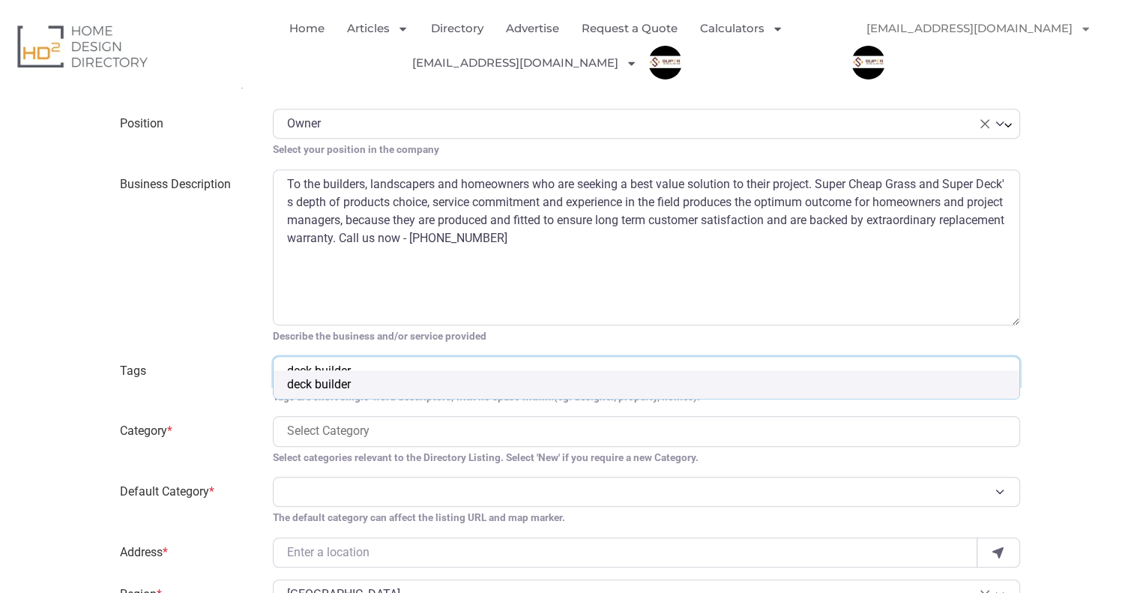
select select "deck builder"
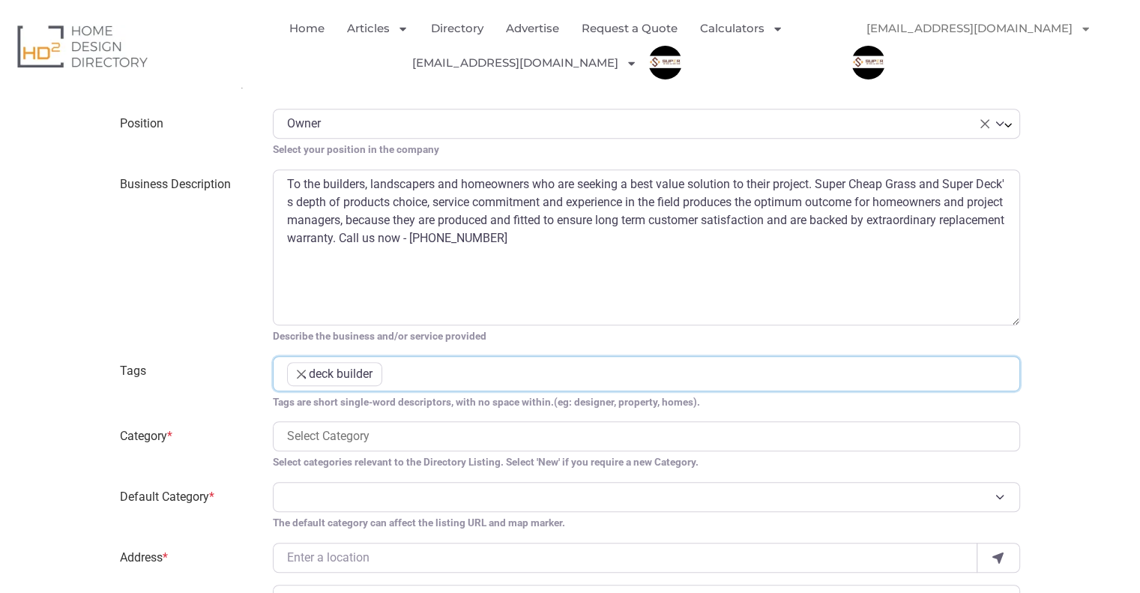
scroll to position [201, 0]
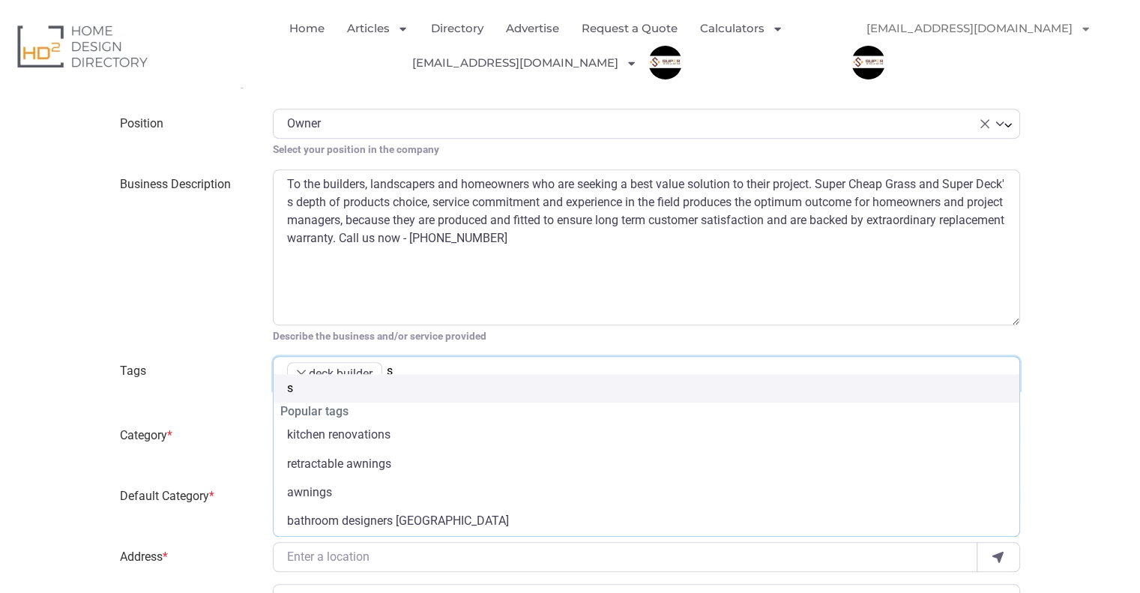
type input "su"
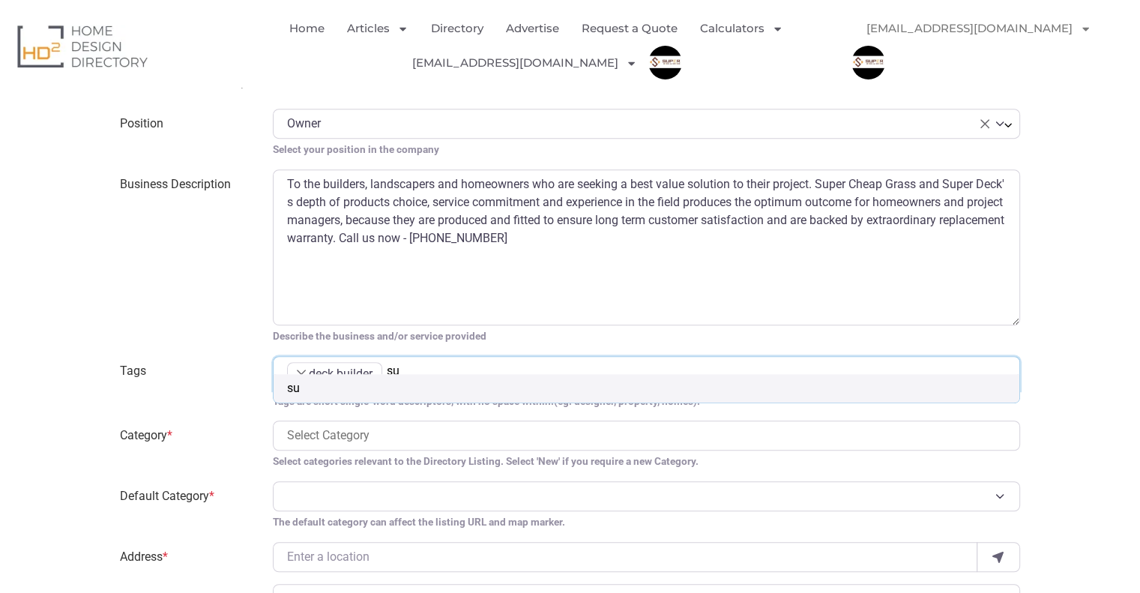
type input "sup"
type input "supe"
type input "super"
type input "superd"
type input "superde"
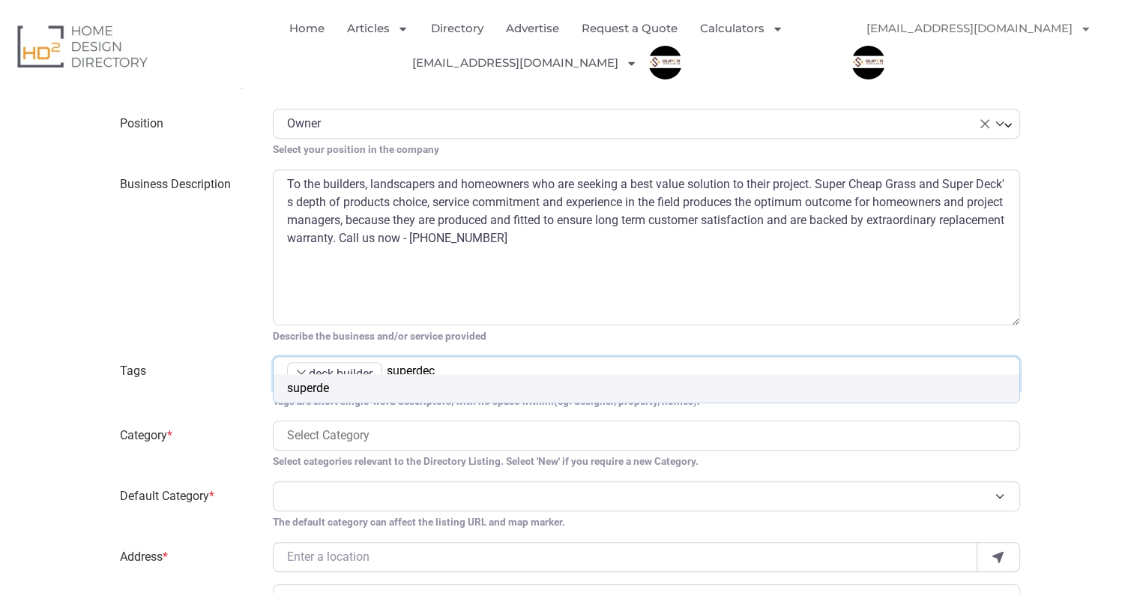
type input "superdeck"
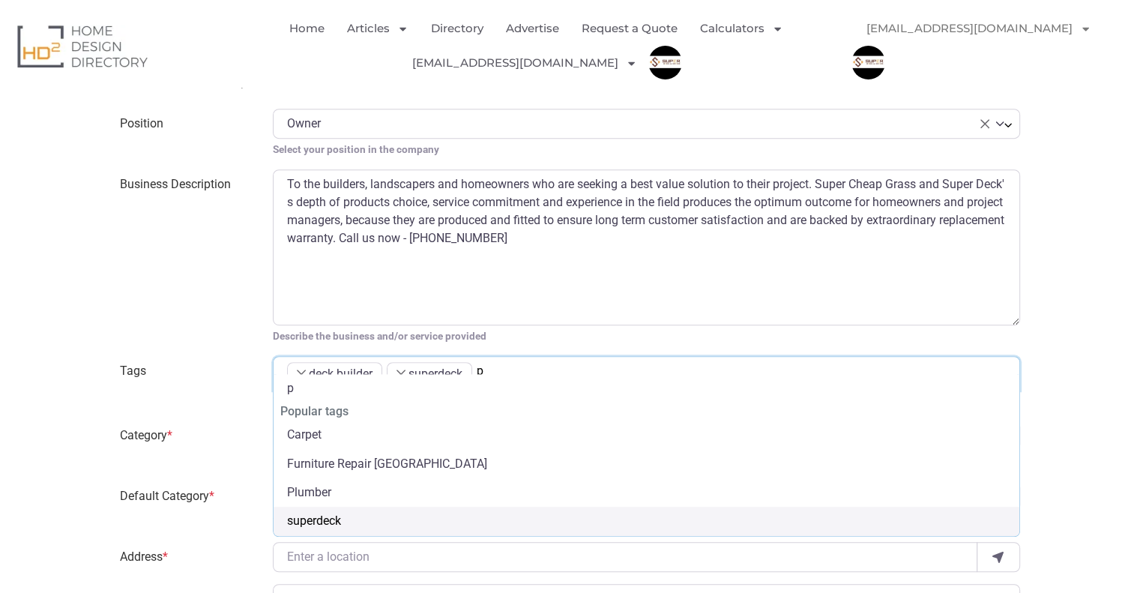
type input "pa"
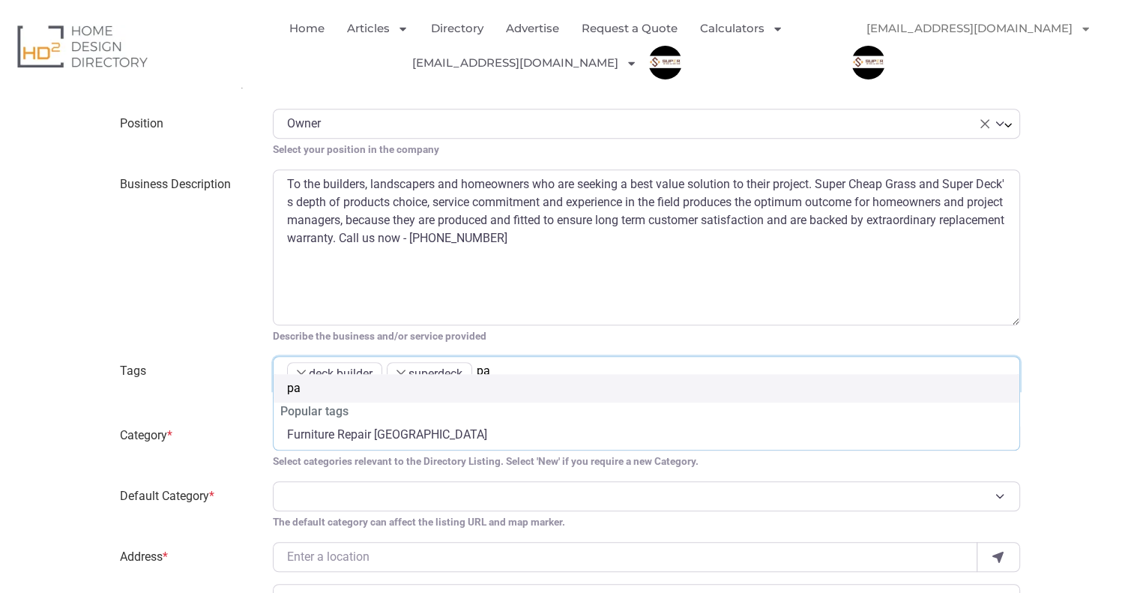
type input "pat"
type input "pati"
type input "patio"
type input "patio b"
type input "patio bu"
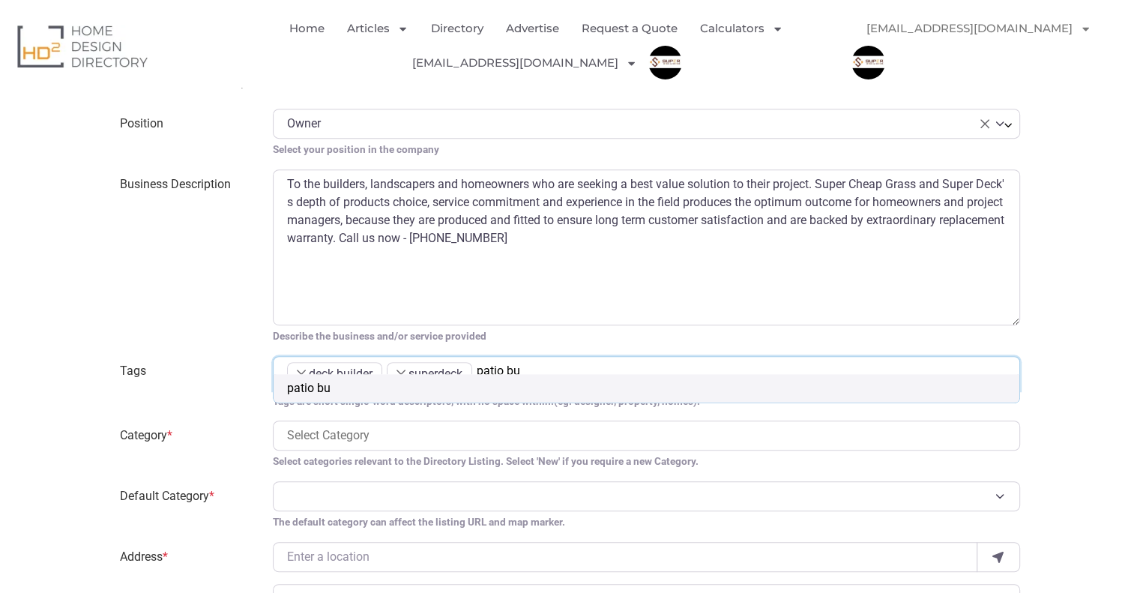
type input "patio [PERSON_NAME]"
type input "patio build"
type input "patio builder"
type input "co"
type input "cons"
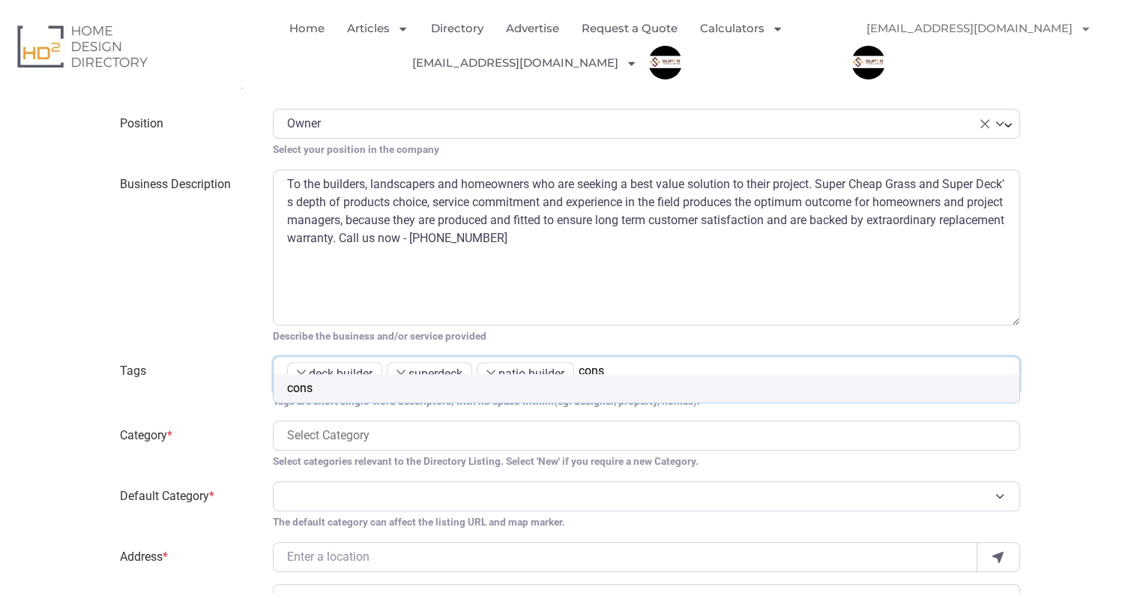
type input "const"
type input "constr"
type input "constru"
type input "construc"
type input "constructi"
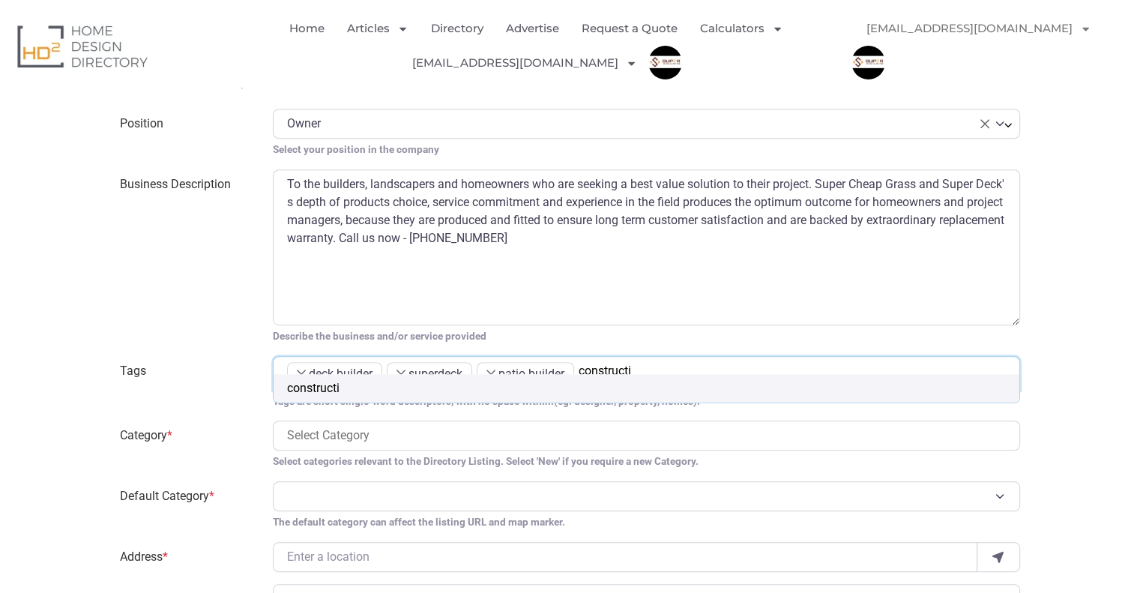
type input "constructio"
type input "construction"
click at [416, 427] on input "search" at bounding box center [646, 436] width 719 height 18
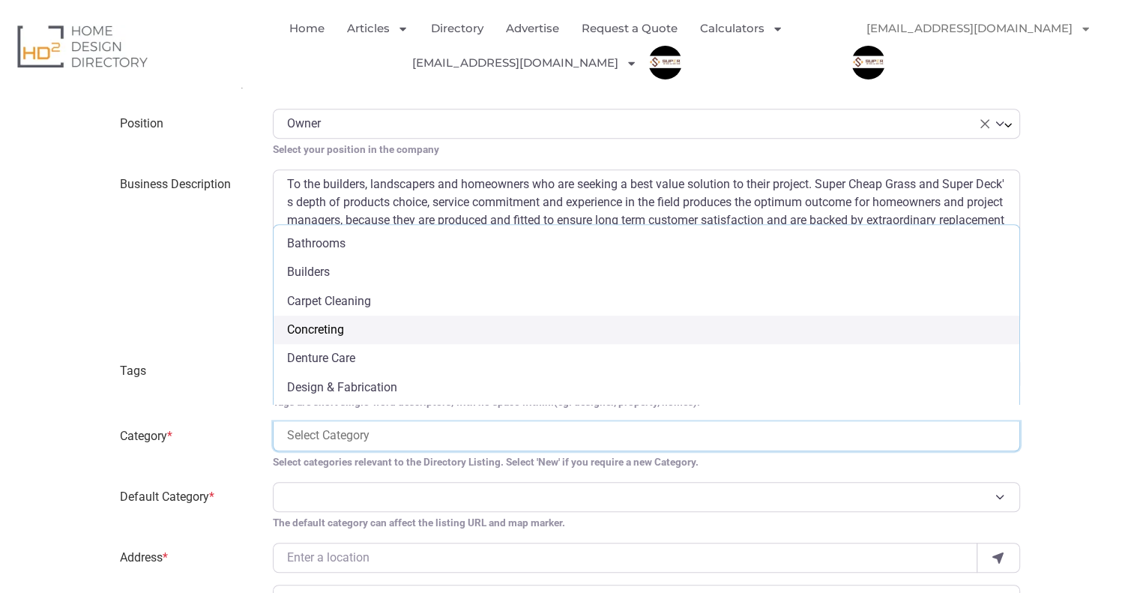
scroll to position [75, 0]
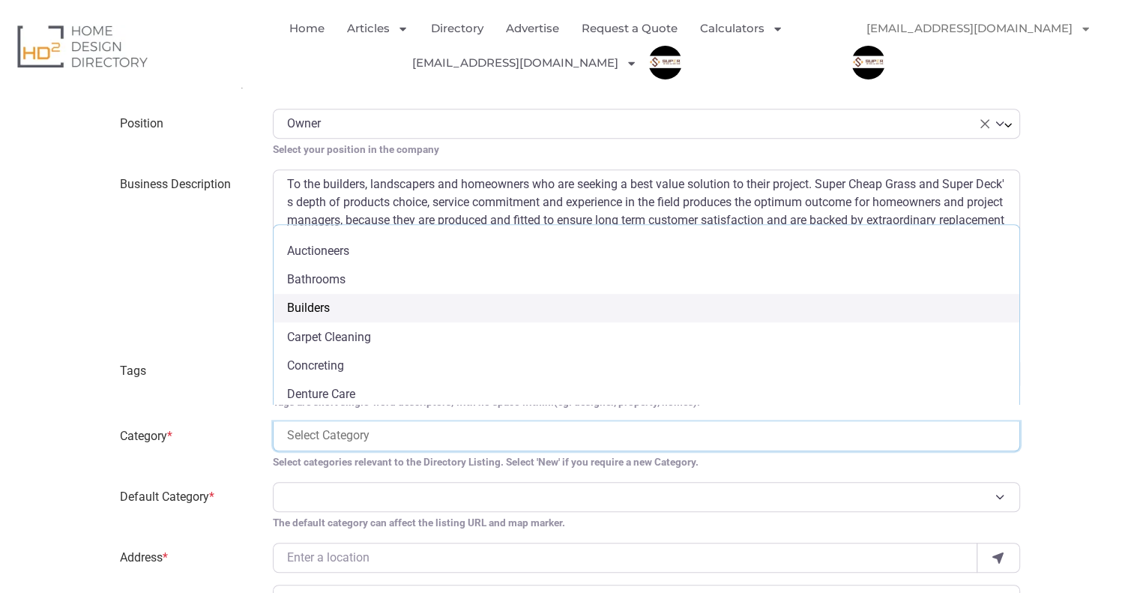
select select "508"
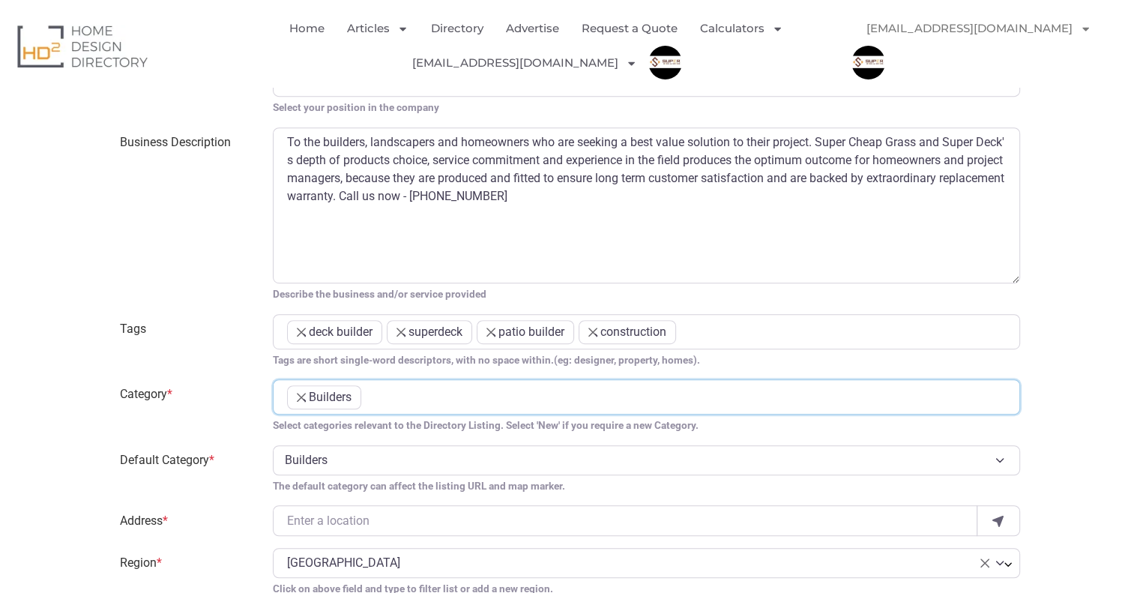
scroll to position [900, 0]
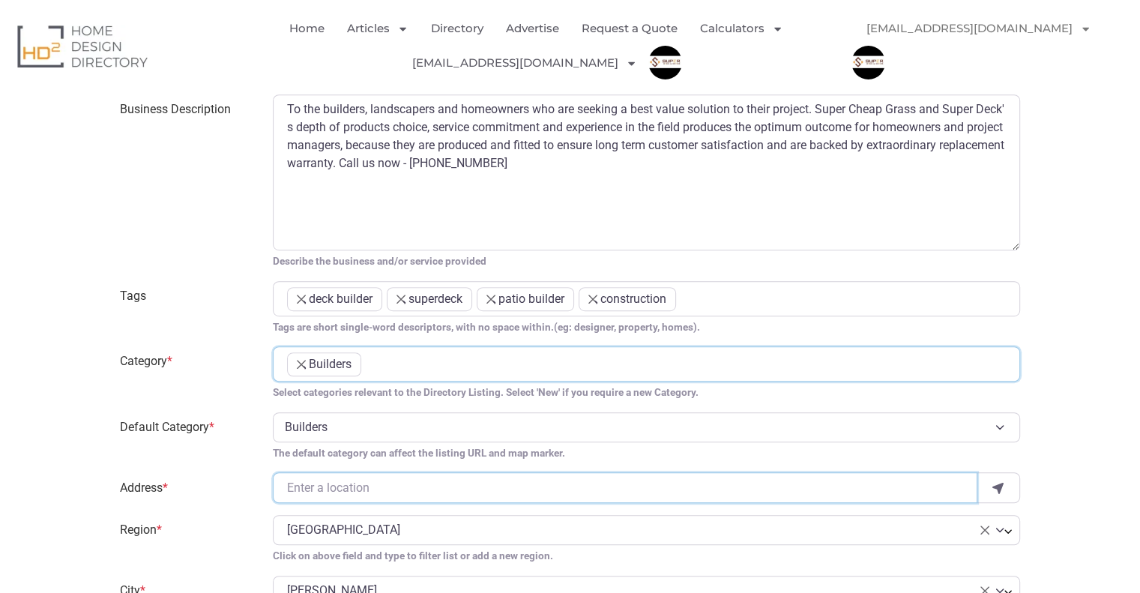
click at [355, 472] on input "Address *" at bounding box center [625, 487] width 705 height 30
paste input "[STREET_ADDRESS][PERSON_NAME]"
click at [628, 445] on small "The default category can affect the listing URL and map marker." at bounding box center [647, 452] width 748 height 15
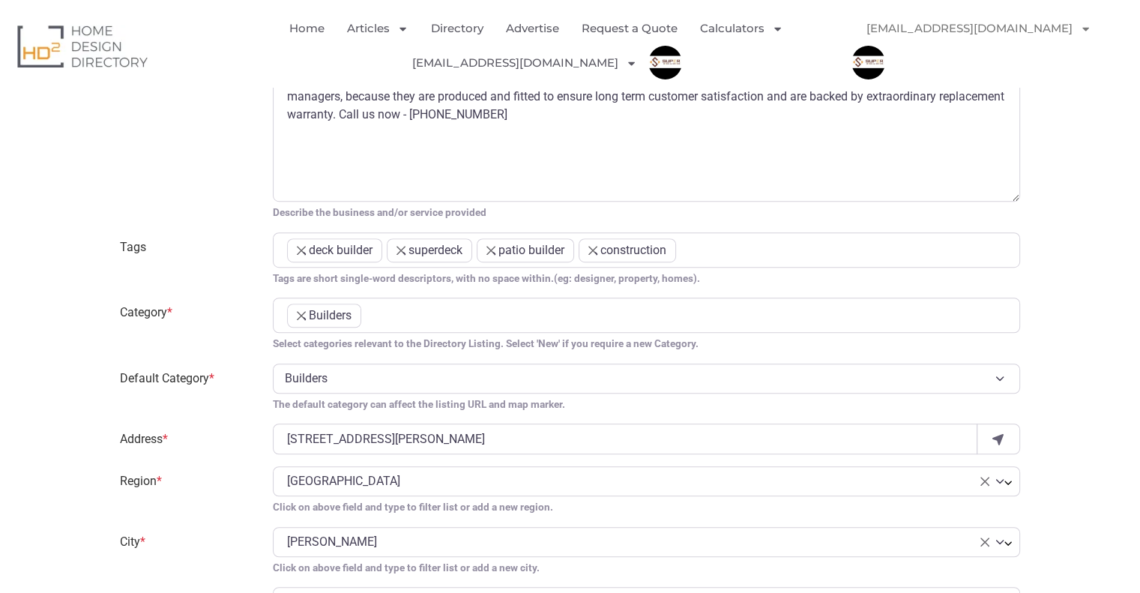
scroll to position [975, 0]
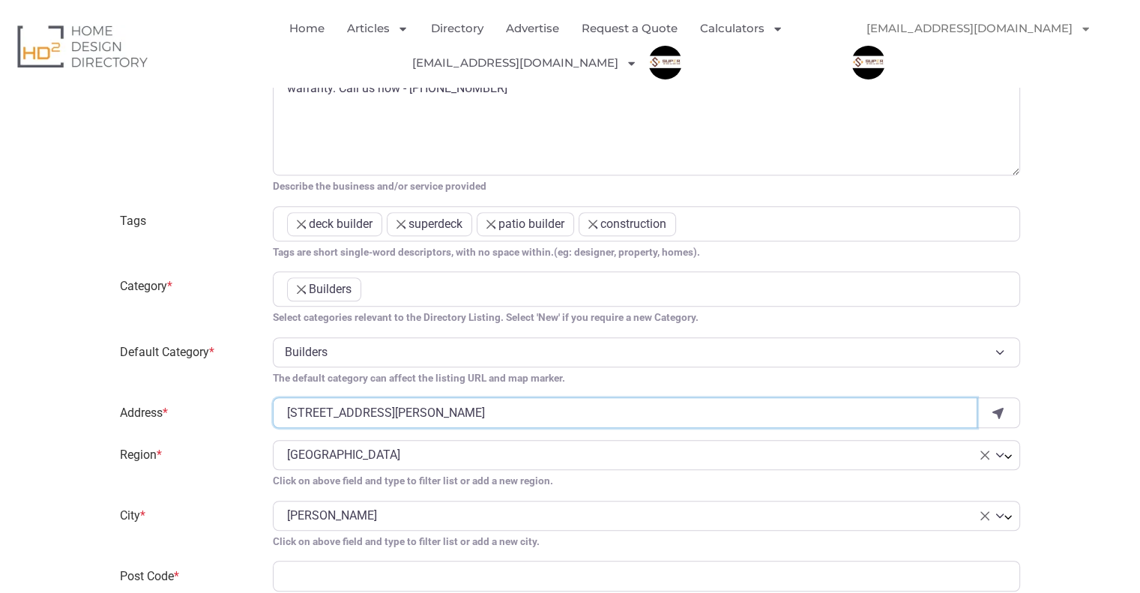
click at [580, 397] on input "[STREET_ADDRESS][PERSON_NAME]" at bounding box center [625, 412] width 705 height 30
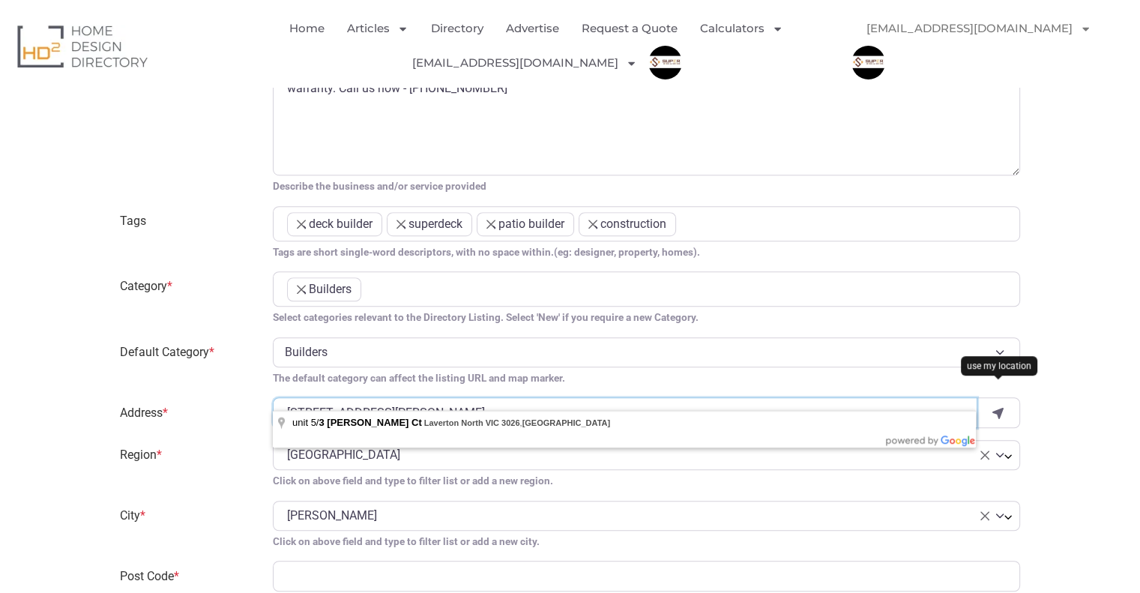
click at [566, 409] on input "[STREET_ADDRESS][PERSON_NAME]" at bounding box center [625, 412] width 705 height 30
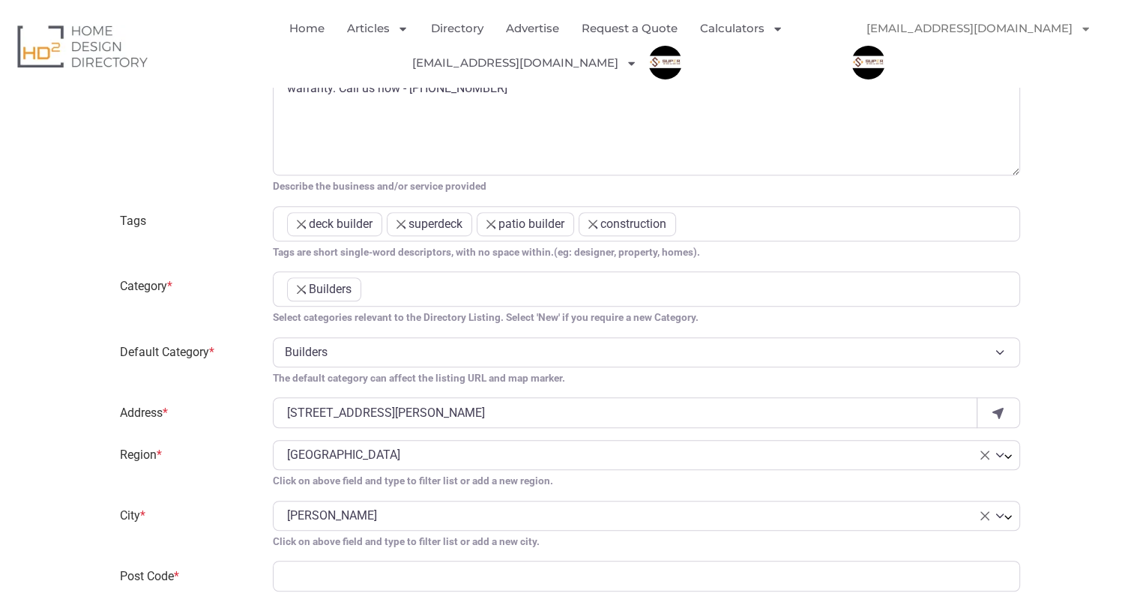
type input "[STREET_ADDRESS][PERSON_NAME]"
type input "3026"
select select "Victoria"
select select "Laverton North"
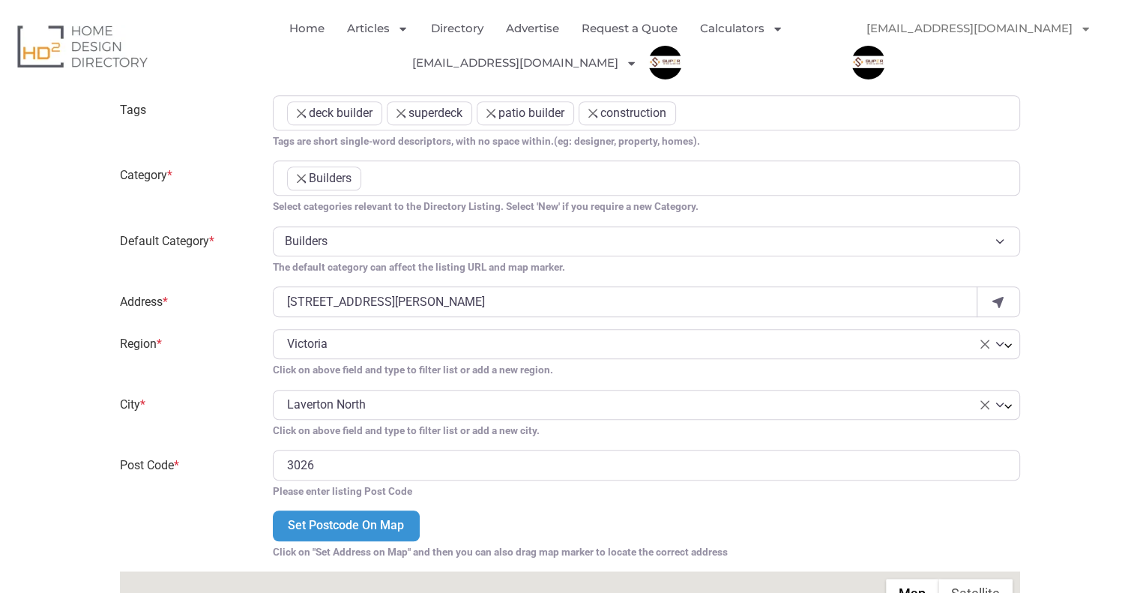
scroll to position [1200, 0]
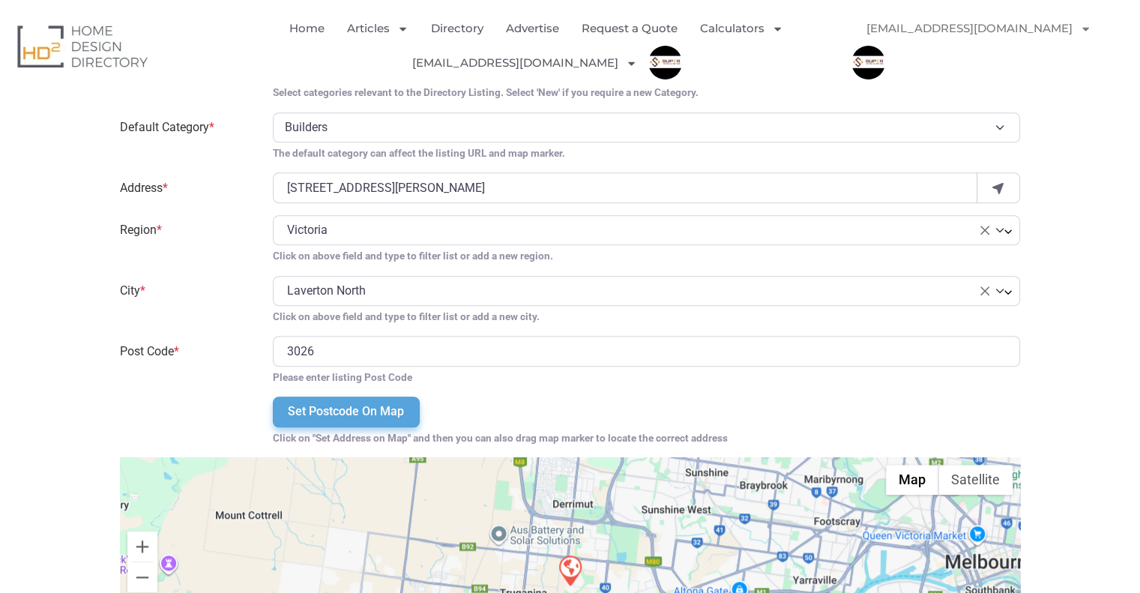
click at [387, 406] on input "Set Postcode On Map" at bounding box center [346, 412] width 146 height 30
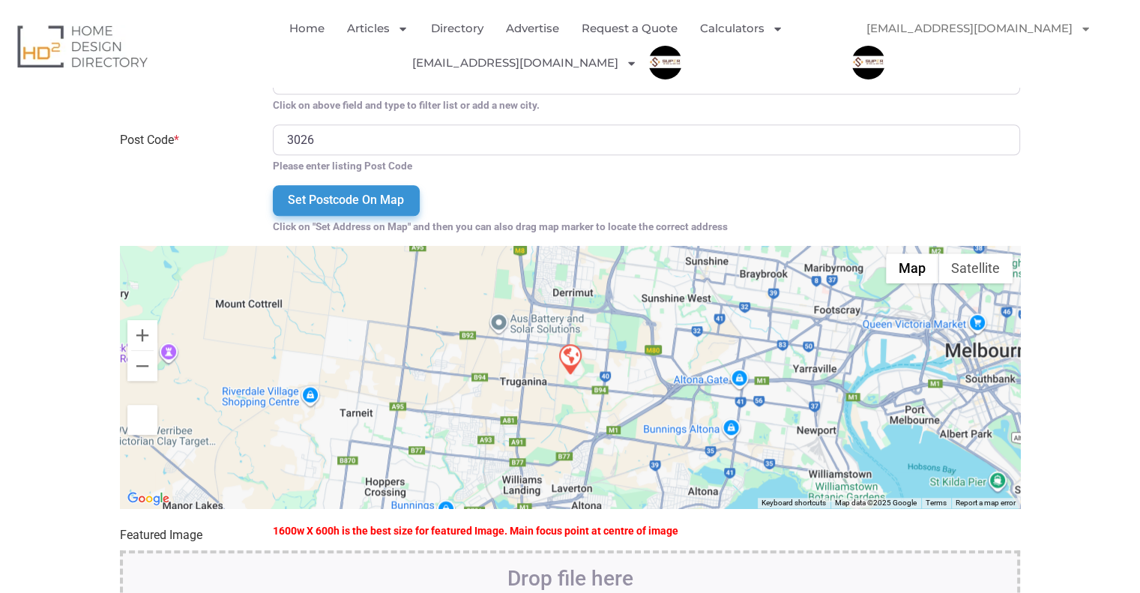
scroll to position [1500, 0]
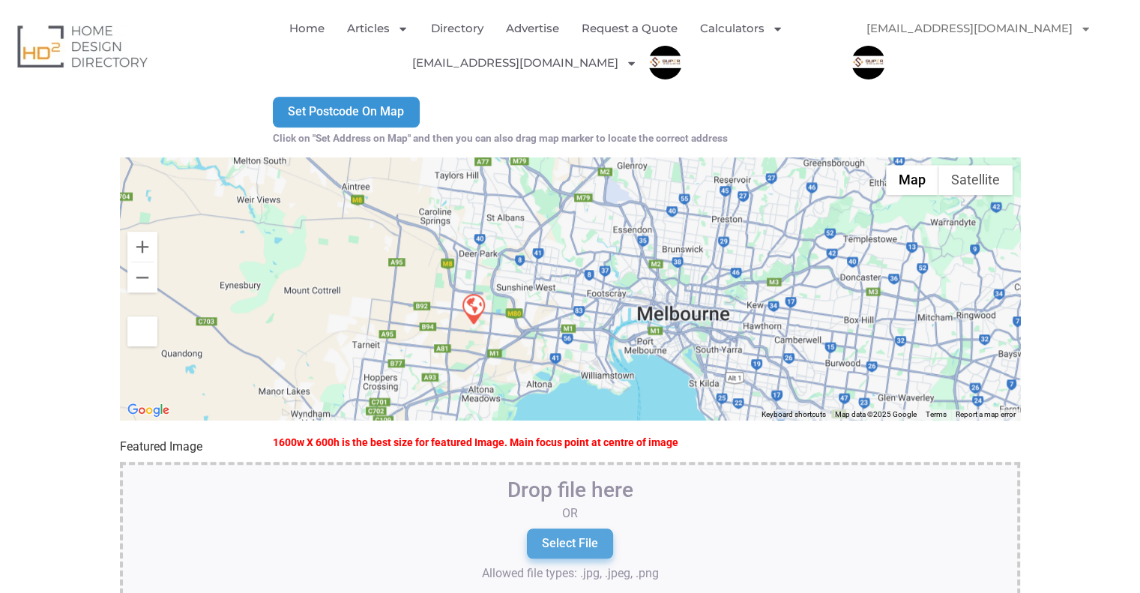
click at [571, 529] on input "Select File" at bounding box center [570, 544] width 86 height 30
type input "C:\fakepath\微信头像-e1666749608806 (1) (2) (1).jpg"
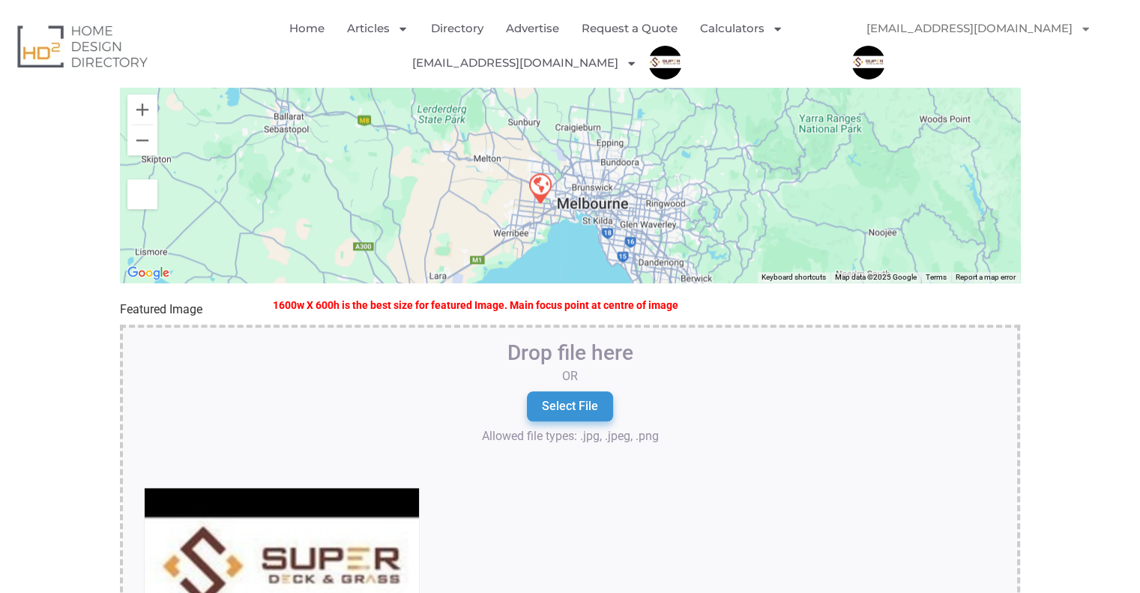
scroll to position [1725, 0]
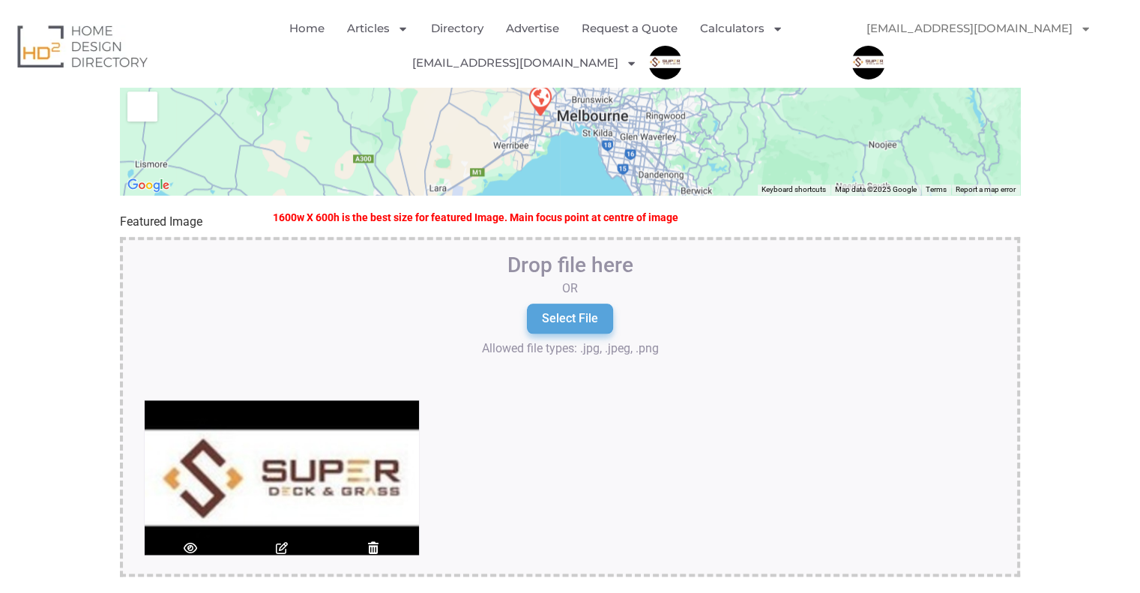
click at [580, 305] on input "Select File" at bounding box center [570, 319] width 86 height 30
click at [368, 542] on icon at bounding box center [373, 548] width 15 height 12
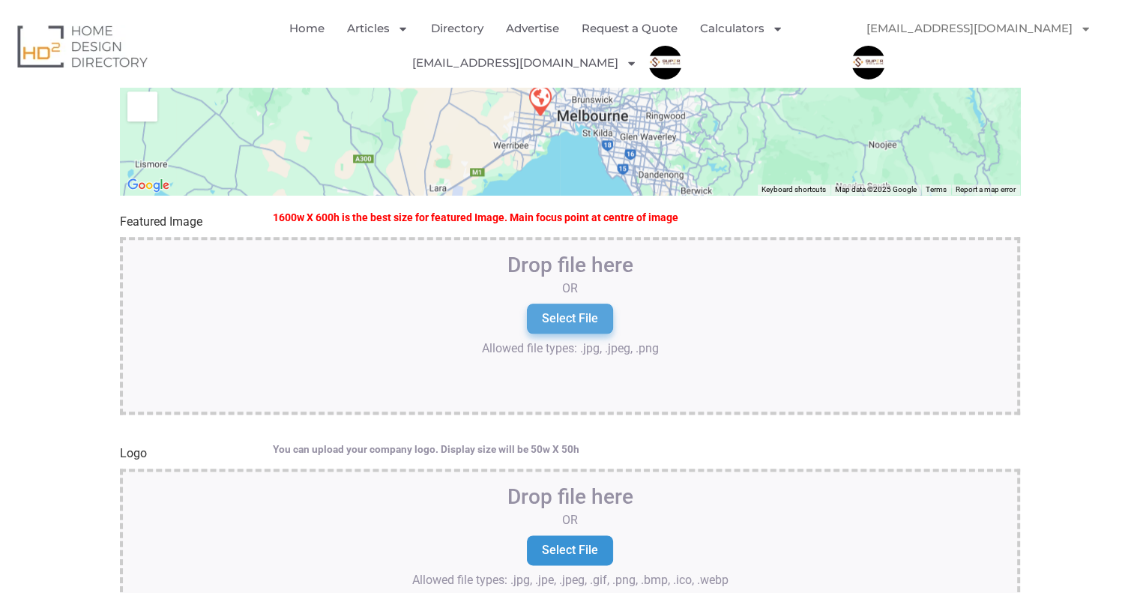
click at [531, 304] on input "Select File" at bounding box center [570, 319] width 86 height 30
type input "C:\fakepath\微信头像-e1666749608806 (1) (2) (1).jpg"
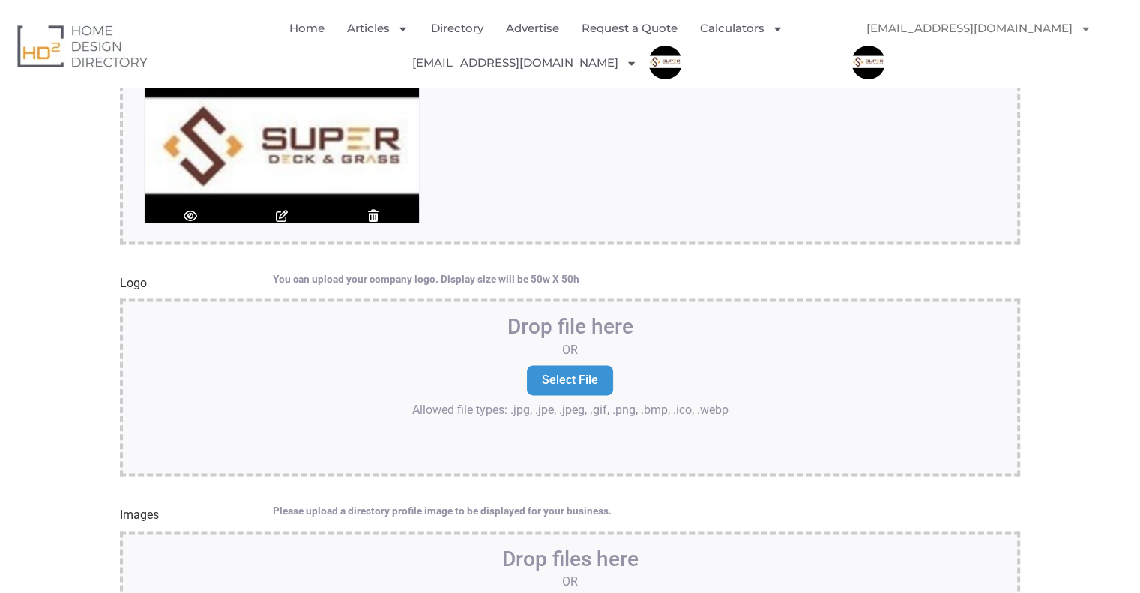
scroll to position [2174, 0]
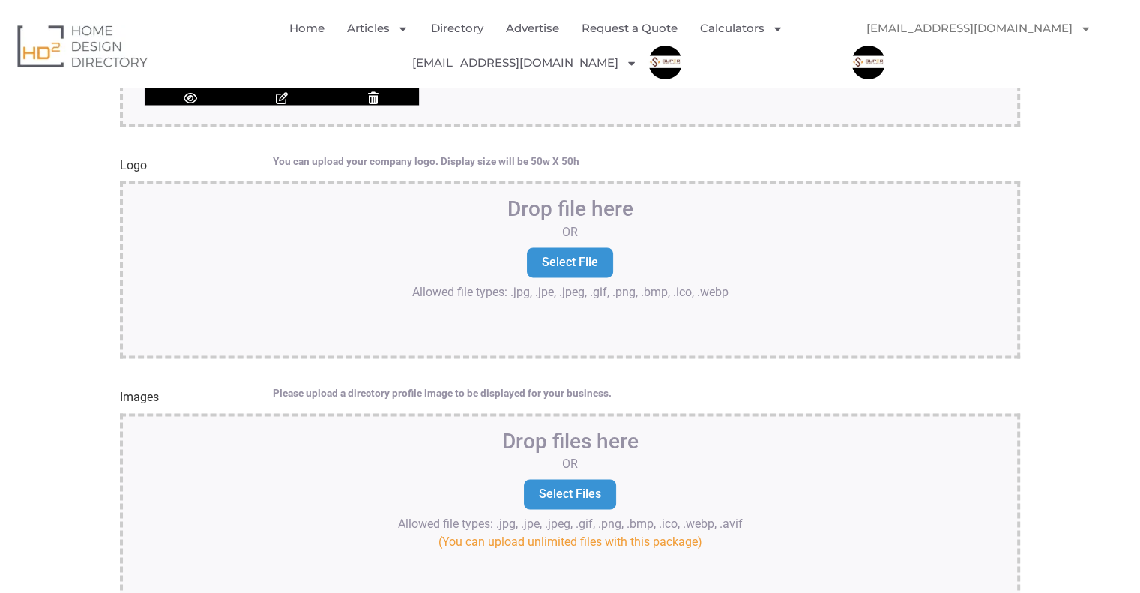
click at [585, 206] on input "file" at bounding box center [570, 264] width 871 height 136
type input "C:\fakepath\微信头像-e1666749608806 (1) (1).jpg"
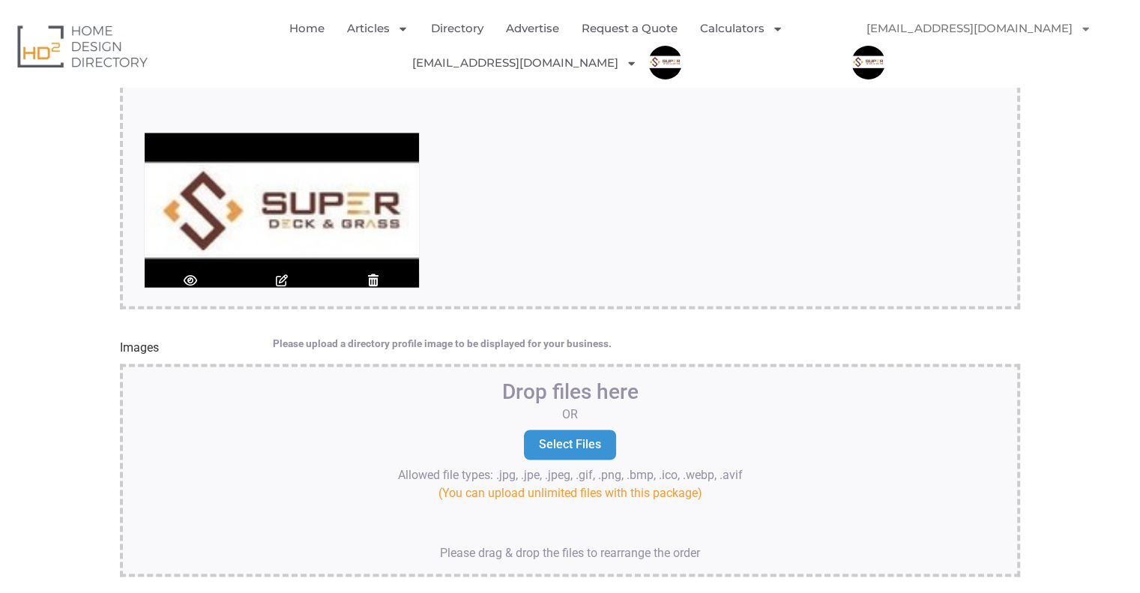
scroll to position [2249, 0]
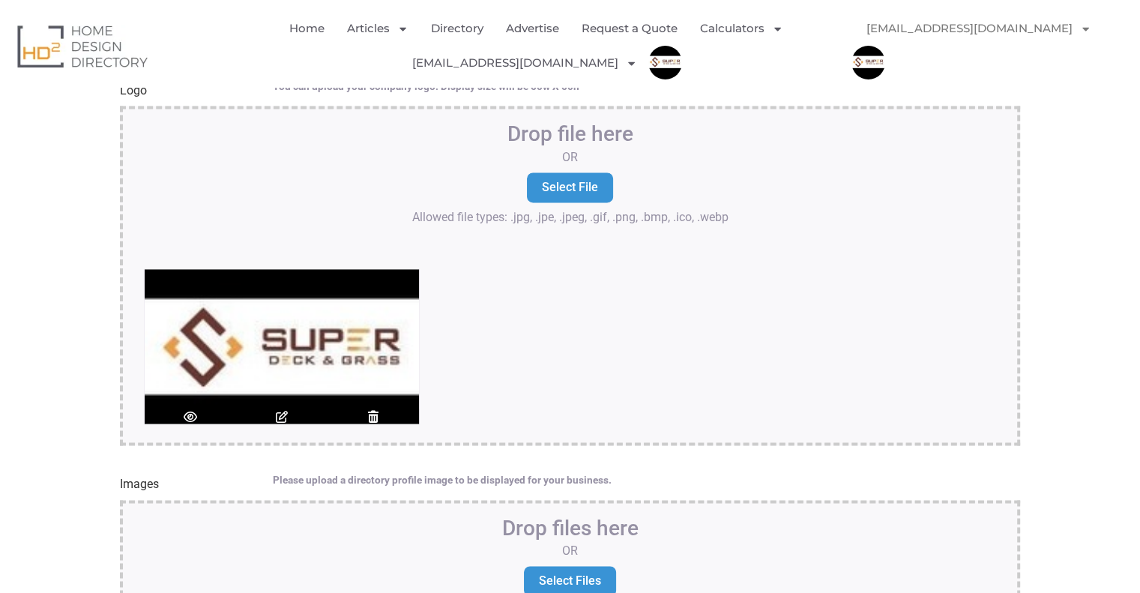
click at [367, 411] on icon at bounding box center [373, 417] width 15 height 12
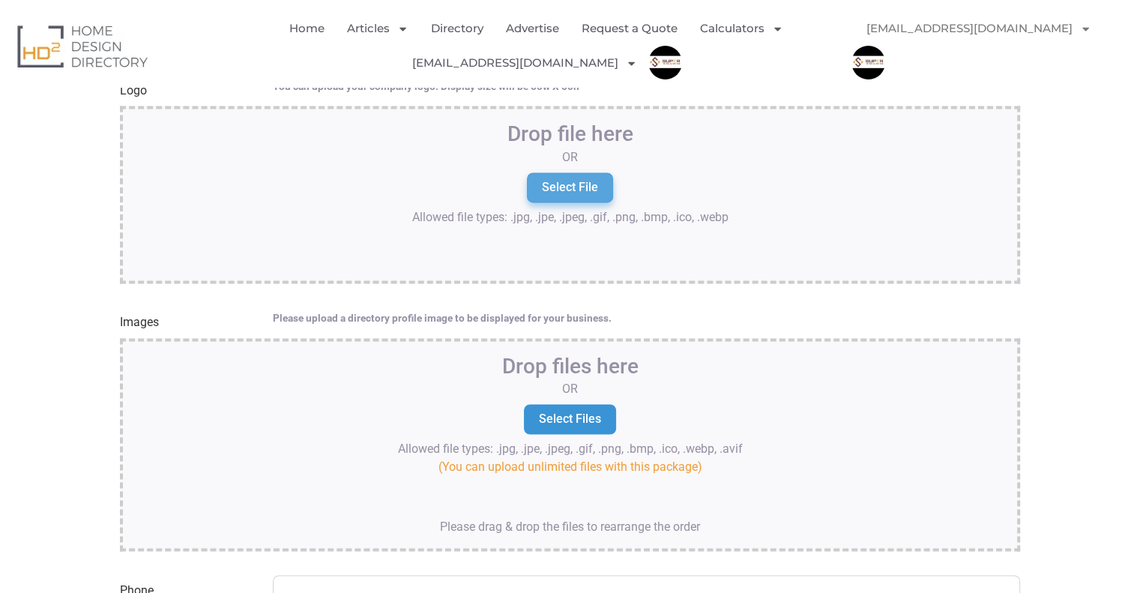
click at [593, 172] on input "Select File" at bounding box center [570, 187] width 86 height 30
type input "C:\fakepath\[DATE].jpg"
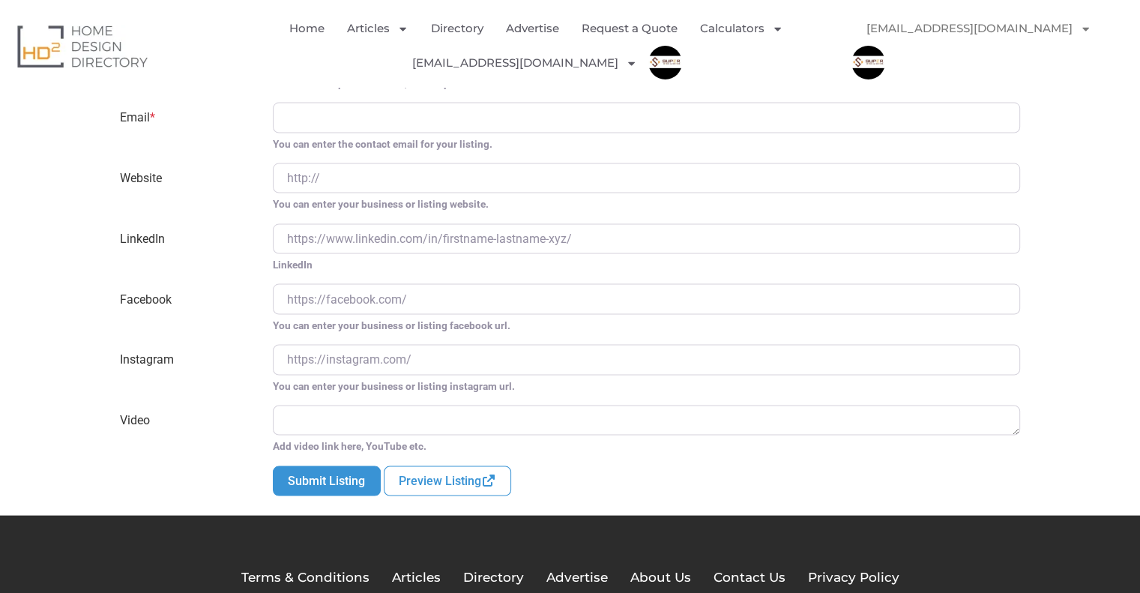
scroll to position [2719, 0]
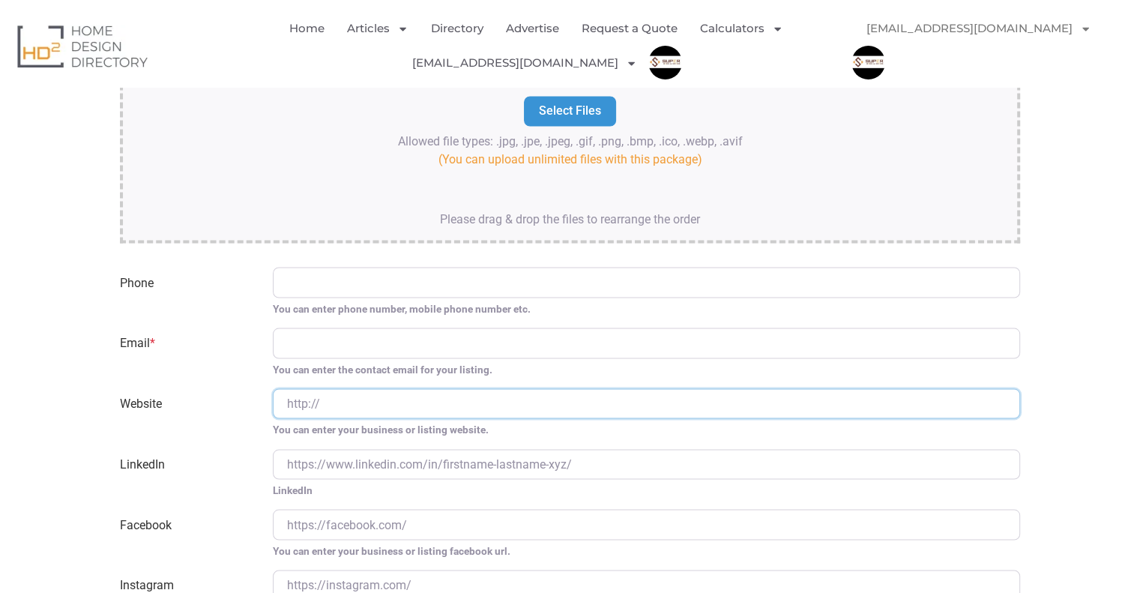
click at [349, 395] on input "Website" at bounding box center [647, 403] width 748 height 30
paste input "[URL][DOMAIN_NAME]"
type input "[URL][DOMAIN_NAME]"
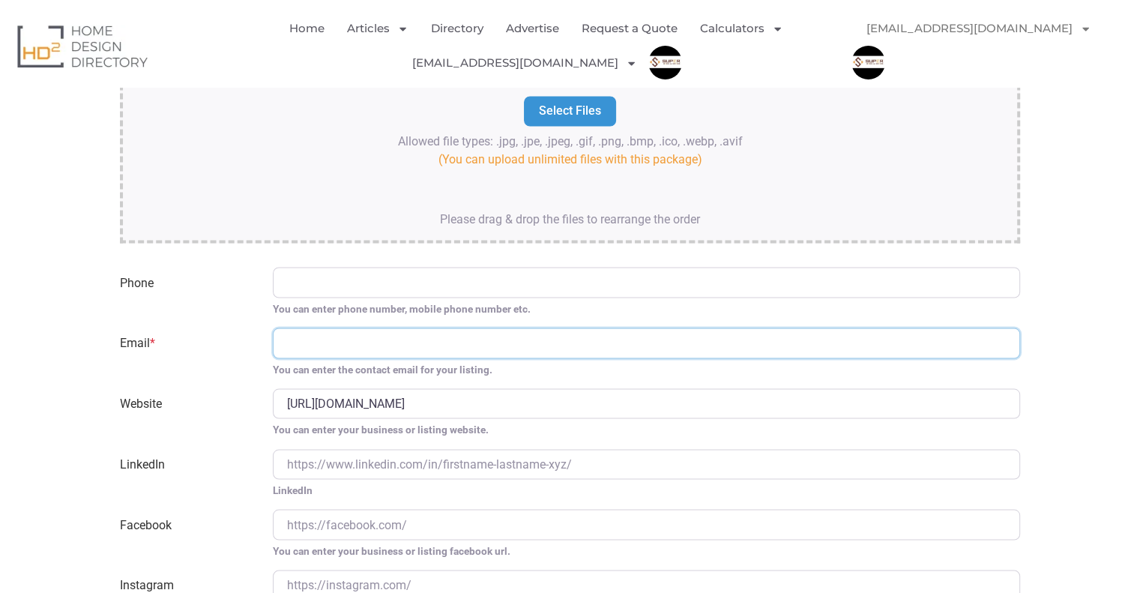
click at [359, 328] on input "Email *" at bounding box center [647, 343] width 748 height 30
paste input "[PERSON_NAME][EMAIL_ADDRESS][DOMAIN_NAME]"
type input "[PERSON_NAME][EMAIL_ADDRESS][DOMAIN_NAME]"
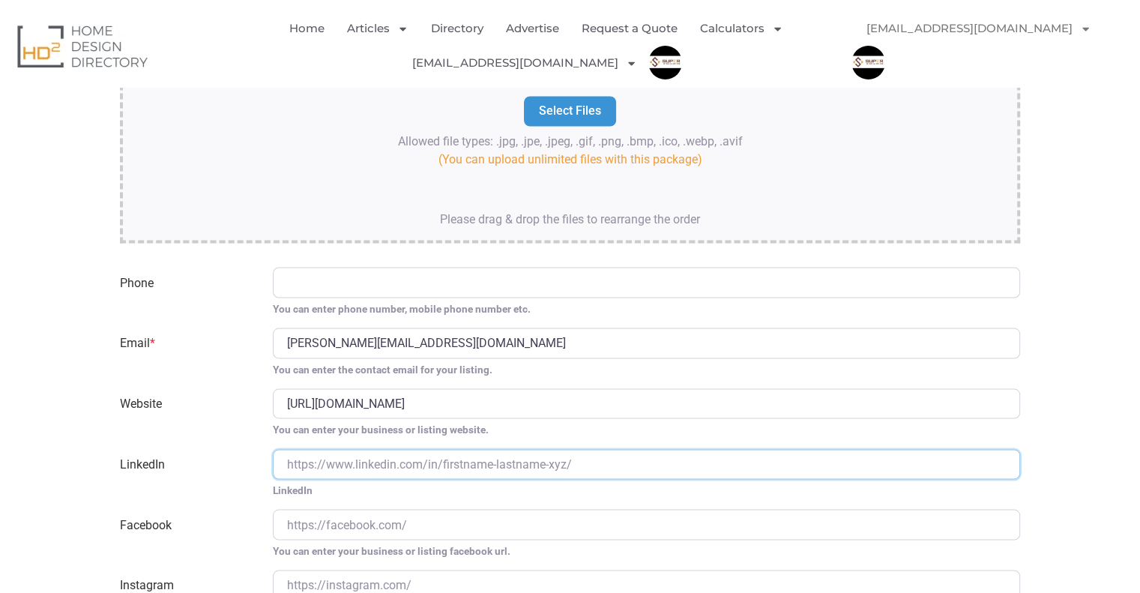
click at [282, 449] on input "LinkedIn" at bounding box center [647, 464] width 748 height 30
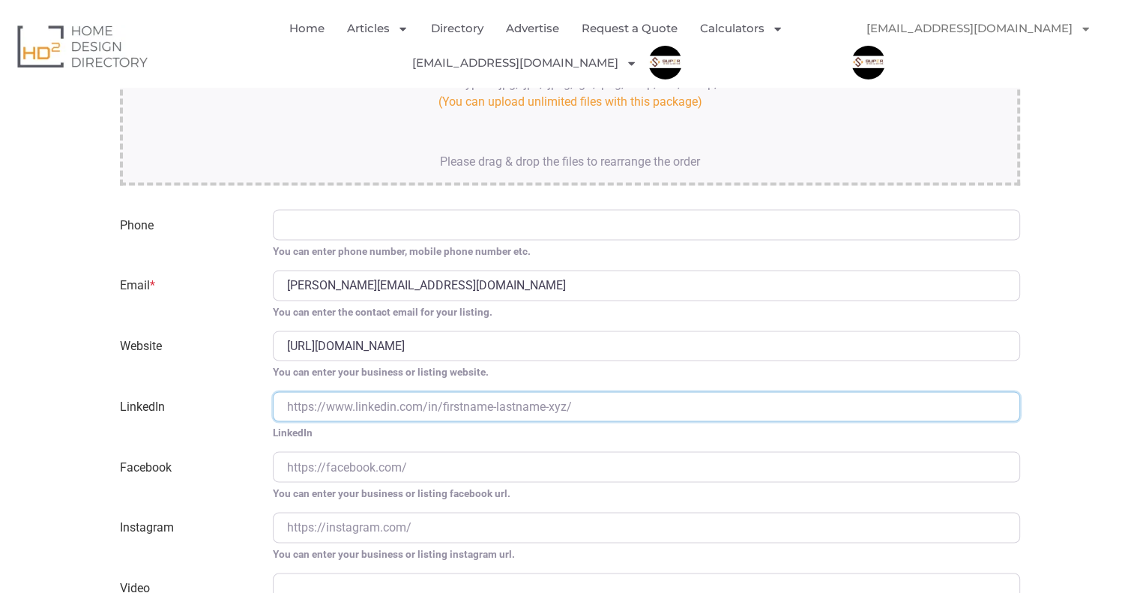
scroll to position [2794, 0]
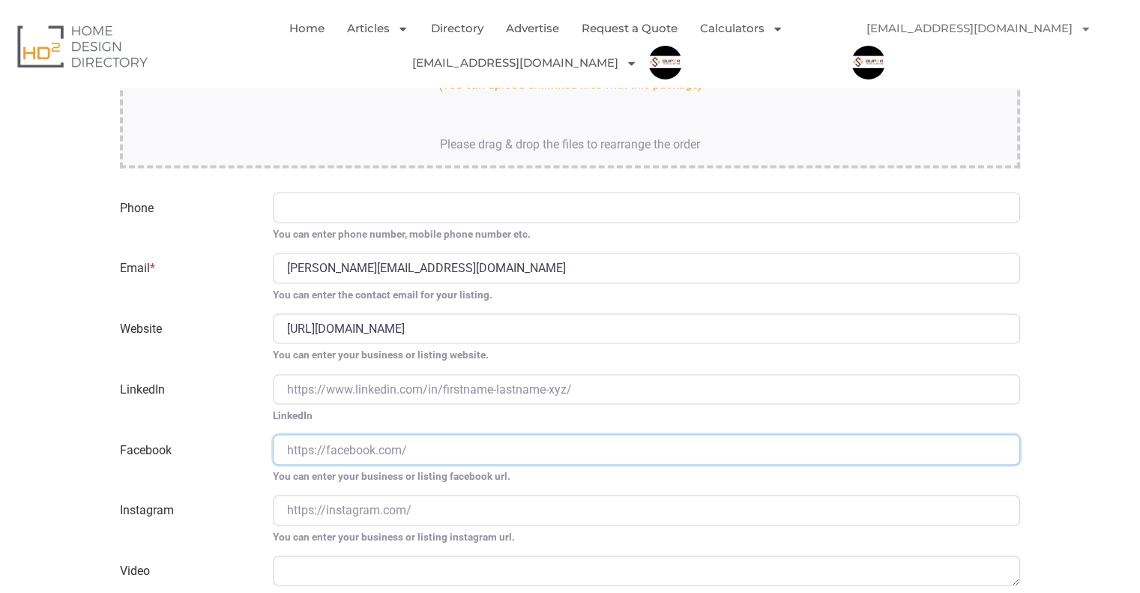
click at [366, 436] on input "Facebook" at bounding box center [647, 449] width 748 height 30
paste input "[URL][DOMAIN_NAME]"
type input "[URL][DOMAIN_NAME]"
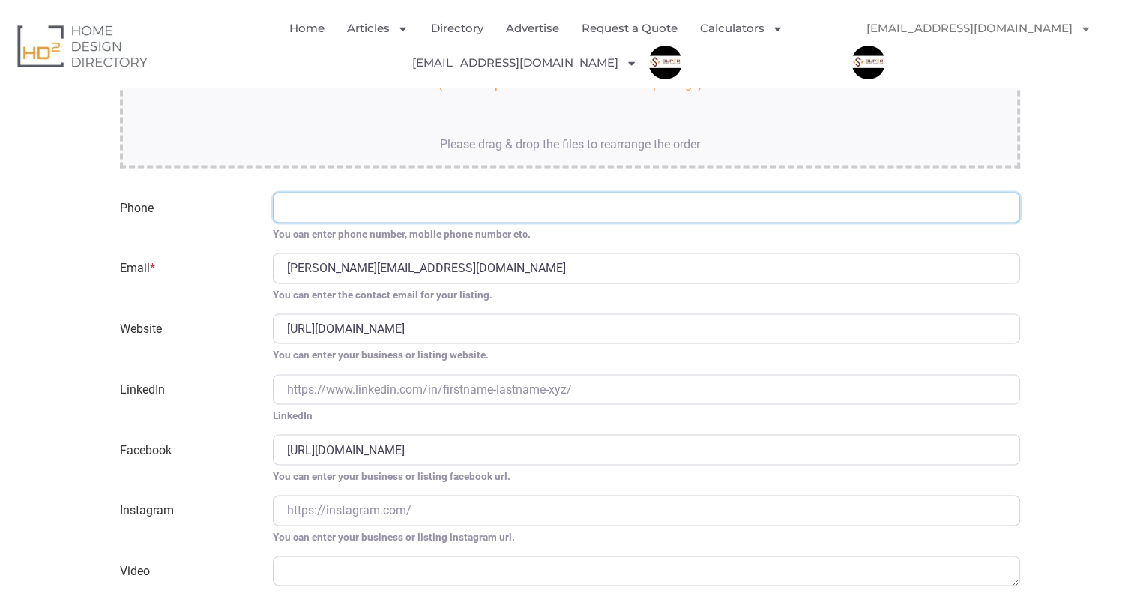
click at [368, 197] on input "Phone" at bounding box center [647, 207] width 748 height 30
paste input "0430308829"
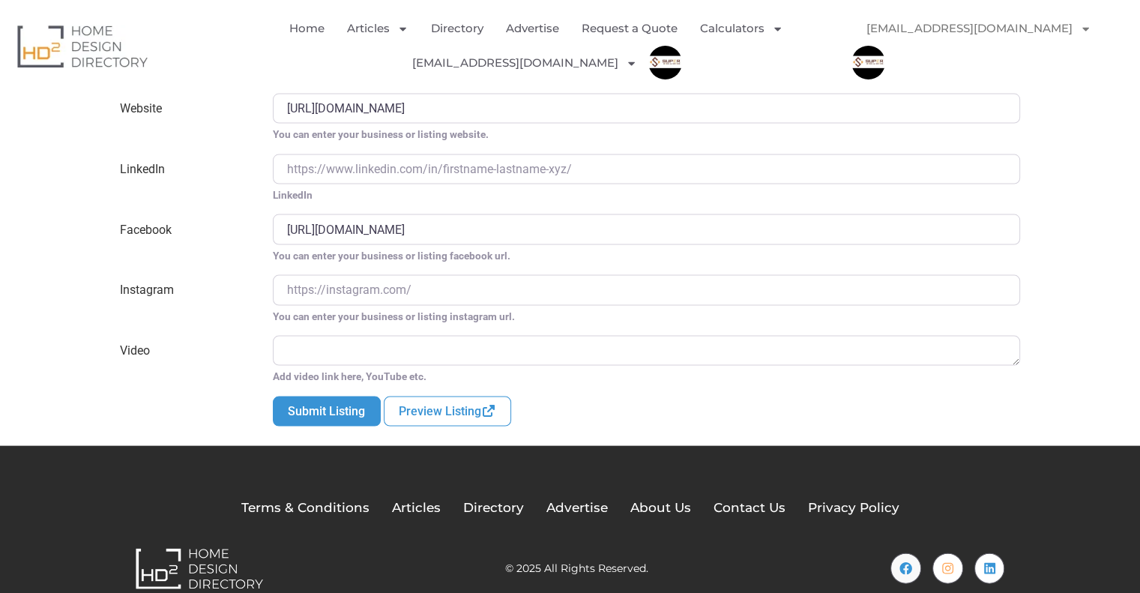
scroll to position [3019, 0]
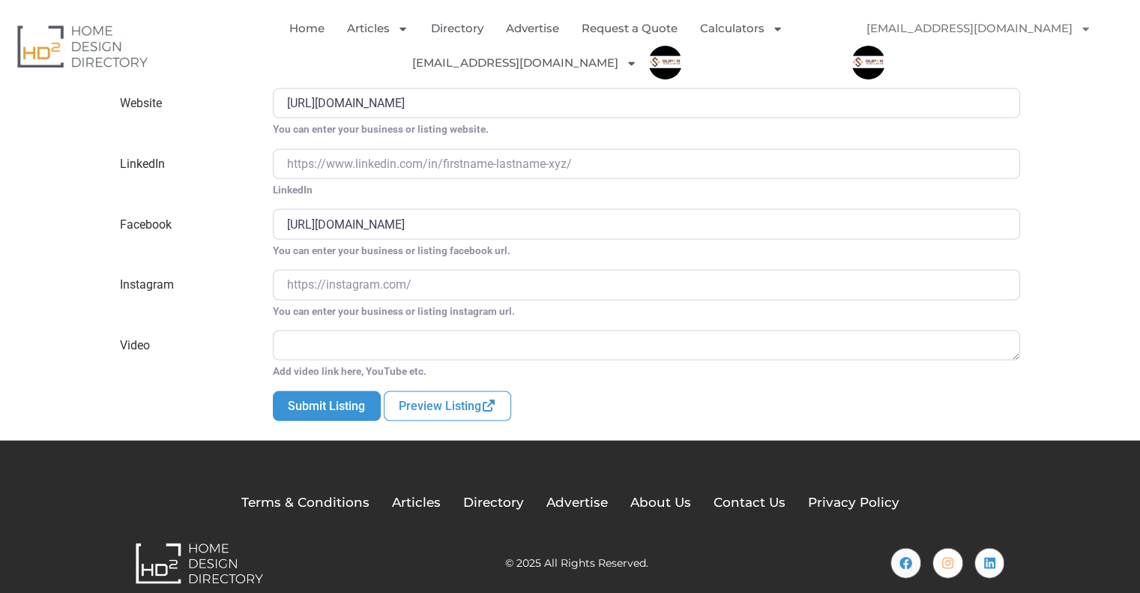
type input "0430308829"
click at [320, 391] on button "Submit Listing" at bounding box center [326, 406] width 107 height 30
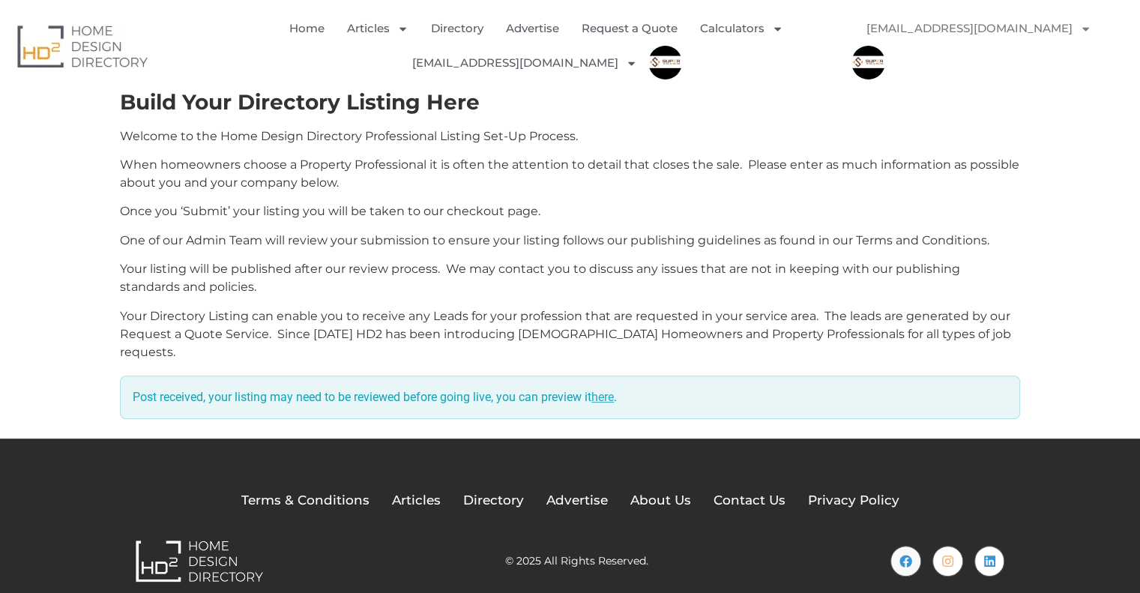
click at [614, 390] on link "here" at bounding box center [603, 397] width 22 height 14
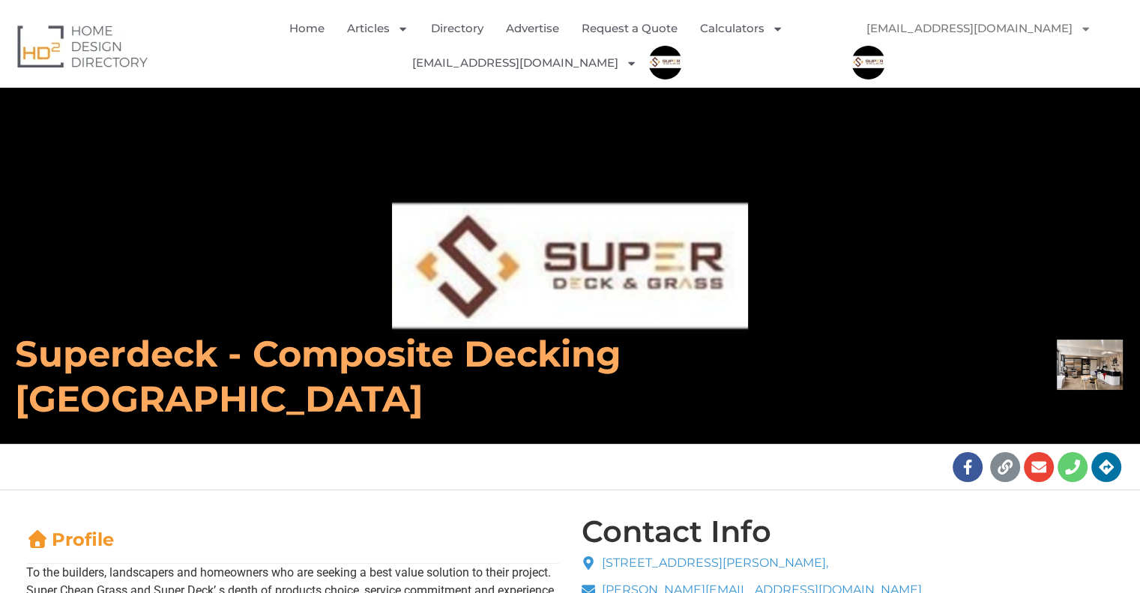
click at [403, 362] on h6 "Superdeck - Composite Decking [GEOGRAPHIC_DATA]" at bounding box center [403, 376] width 776 height 90
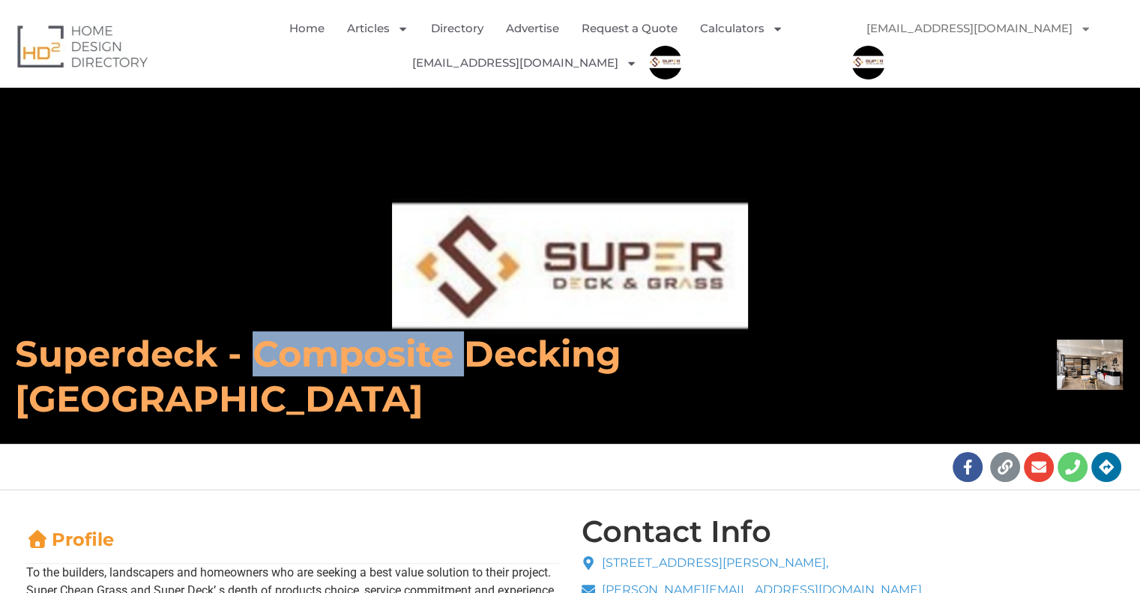
click at [403, 362] on h6 "Superdeck - Composite Decking [GEOGRAPHIC_DATA]" at bounding box center [403, 376] width 776 height 90
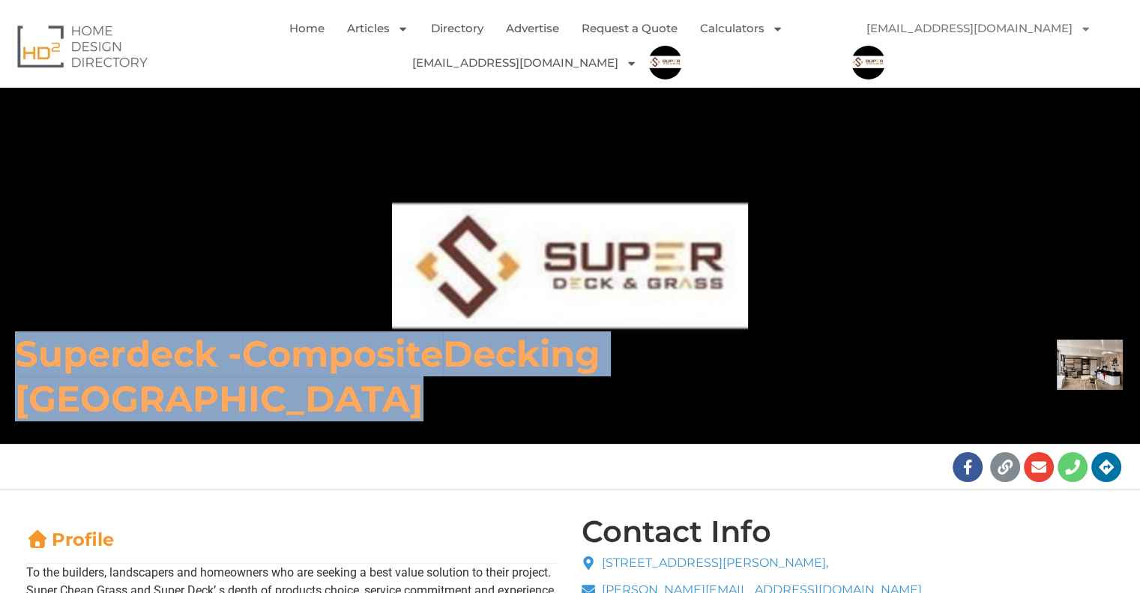
click at [403, 362] on wtf "Composite" at bounding box center [342, 353] width 201 height 43
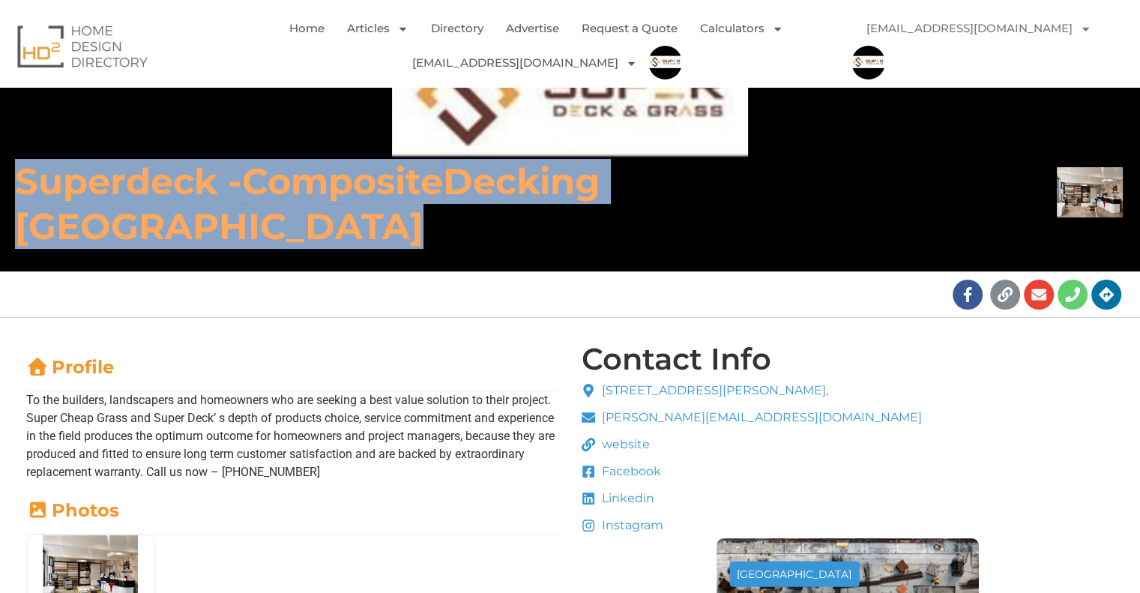
scroll to position [225, 0]
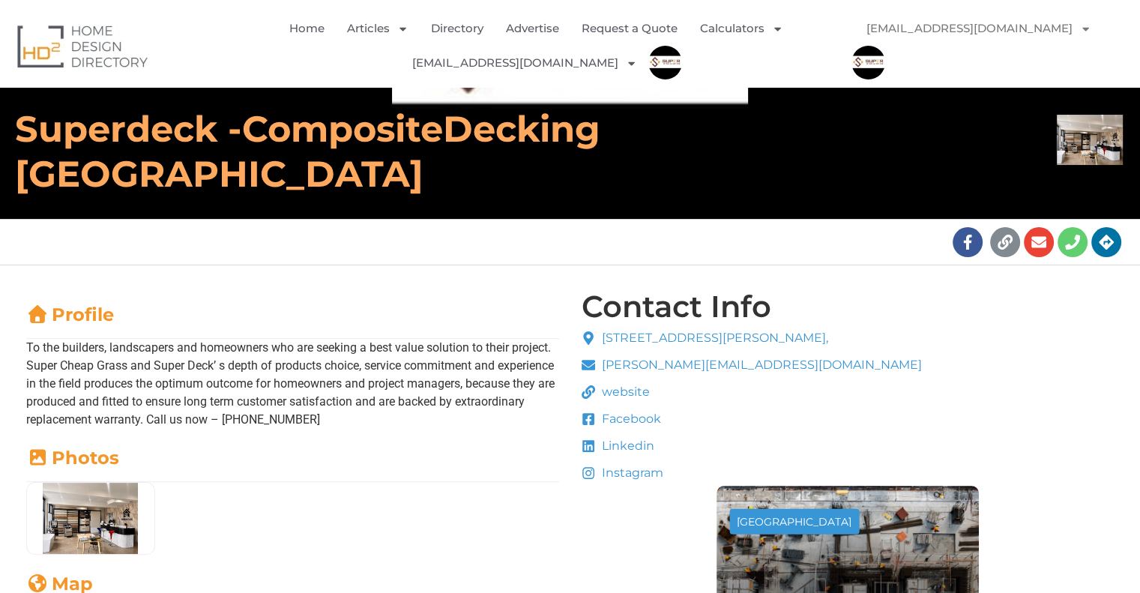
click at [139, 359] on p "To the builders, landscapers and homeowners who are seeking a best value soluti…" at bounding box center [292, 384] width 533 height 90
